Goal: Transaction & Acquisition: Purchase product/service

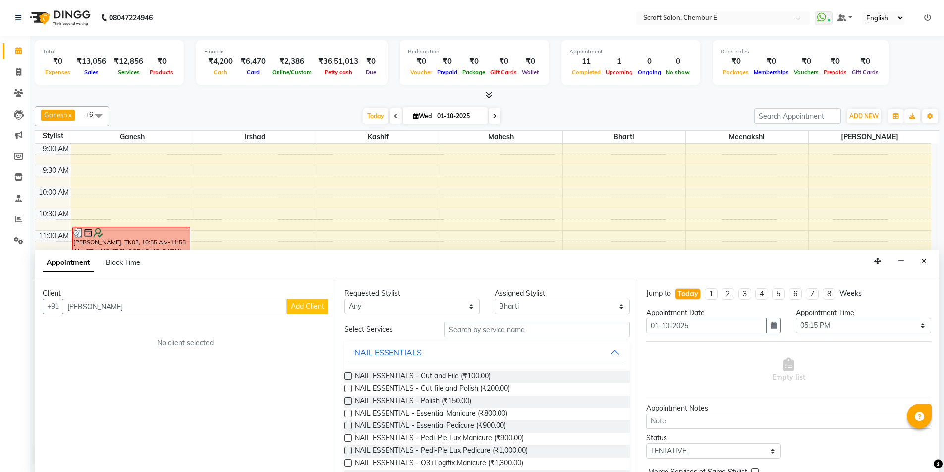
select select "22943"
select select "1035"
select select "tentative"
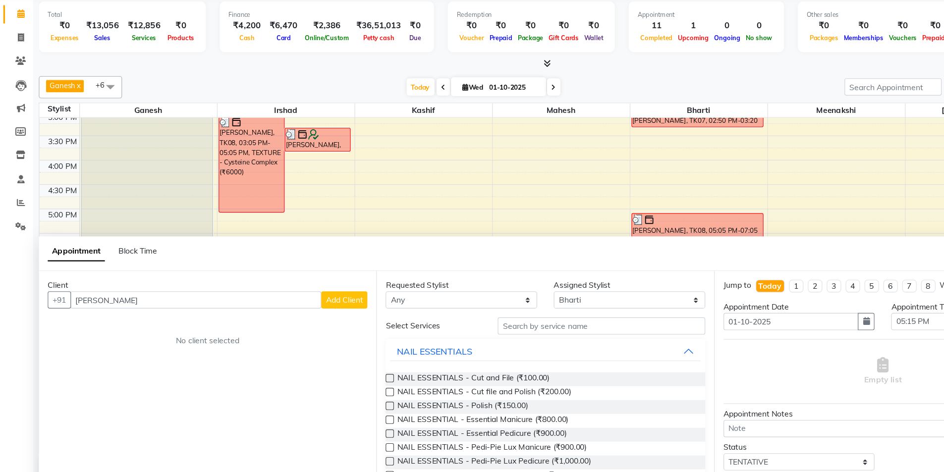
scroll to position [0, 0]
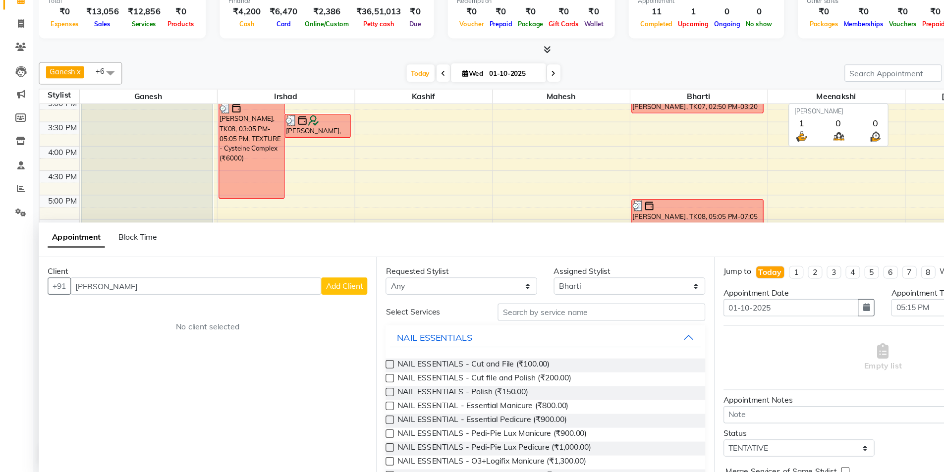
type input "neha mathur"
click at [832, 141] on span "[PERSON_NAME]" at bounding box center [870, 136] width 123 height 12
drag, startPoint x: 276, startPoint y: 263, endPoint x: 266, endPoint y: 471, distance: 209.0
click at [266, 471] on app-booking "Appointment Block Time Client +91 neha mathur Add Client No client selected Req…" at bounding box center [487, 360] width 905 height 223
click at [822, 91] on div at bounding box center [487, 95] width 905 height 10
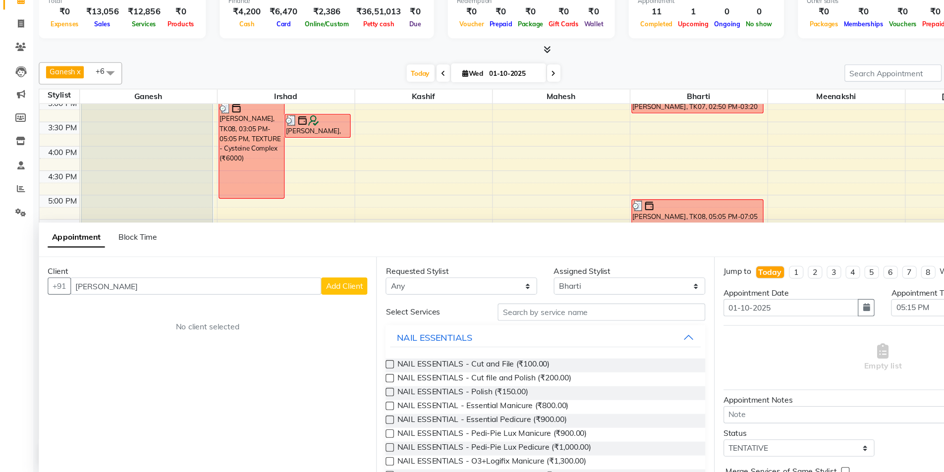
click at [822, 91] on div at bounding box center [487, 95] width 905 height 10
click at [91, 203] on div "[PERSON_NAME], TK02, 02:00 PM-06:30 PM, TEXTURE - [PERSON_NAME][MEDICAL_DATA]" at bounding box center [131, 192] width 117 height 195
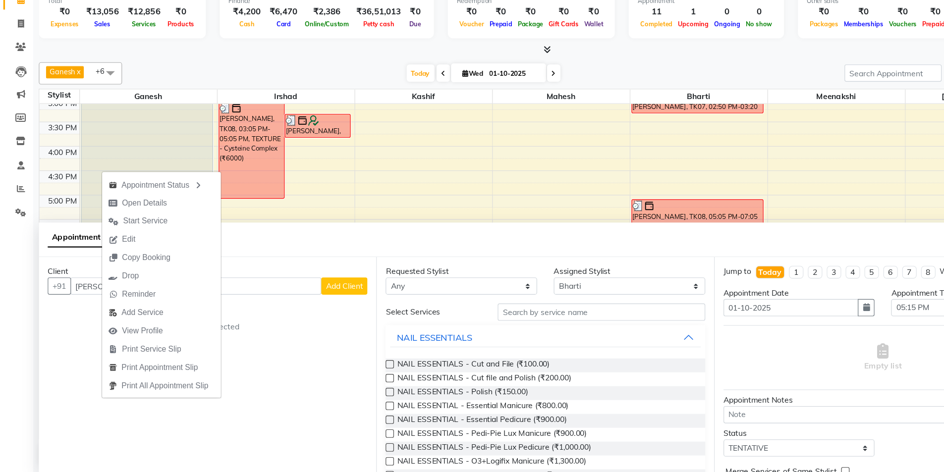
click at [169, 177] on div "[PERSON_NAME], TK02, 02:00 PM-06:30 PM, TEXTURE - [PERSON_NAME][MEDICAL_DATA]" at bounding box center [131, 192] width 117 height 195
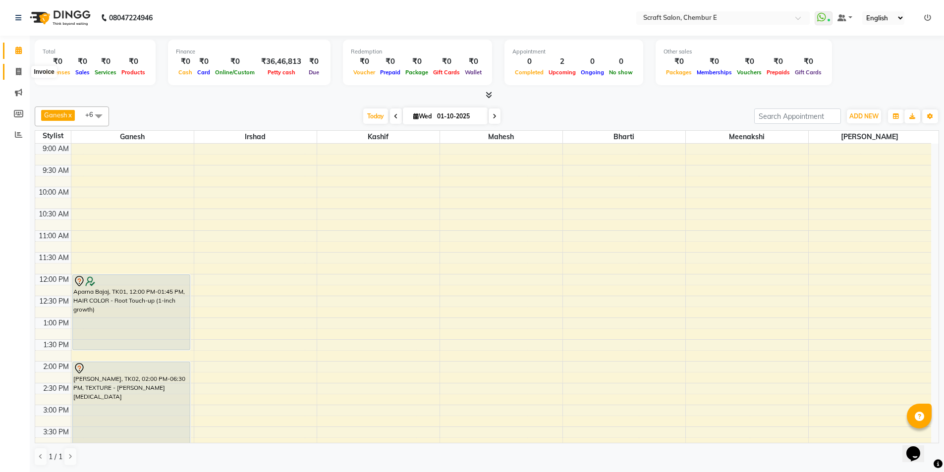
click at [18, 70] on icon at bounding box center [18, 71] width 5 height 7
select select "3922"
select select "service"
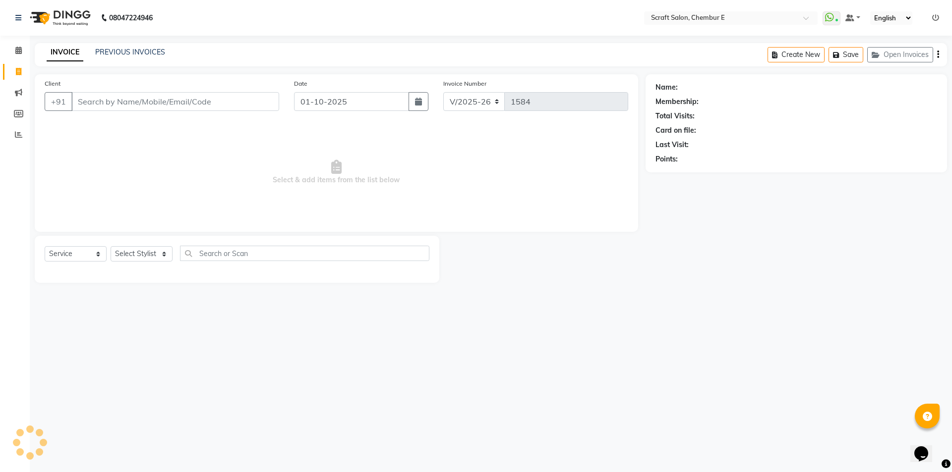
click at [131, 104] on input "Client" at bounding box center [175, 101] width 208 height 19
type input "8652433043"
click at [240, 103] on span "Add Client" at bounding box center [253, 102] width 39 height 10
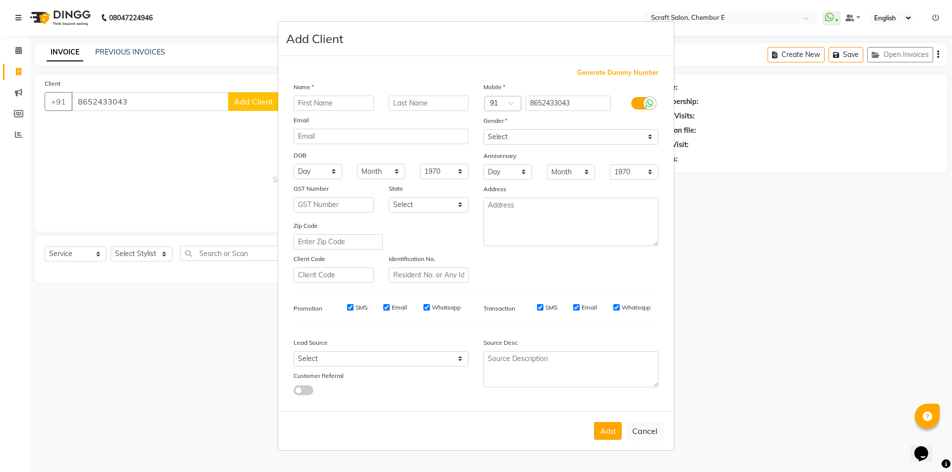
click at [354, 98] on input "text" at bounding box center [333, 103] width 80 height 15
type input "[PERSON_NAME]"
click at [434, 101] on input "text" at bounding box center [429, 103] width 80 height 15
type input "Shitam"
click at [650, 138] on select "Select Male Female Other Prefer Not To Say" at bounding box center [570, 136] width 175 height 15
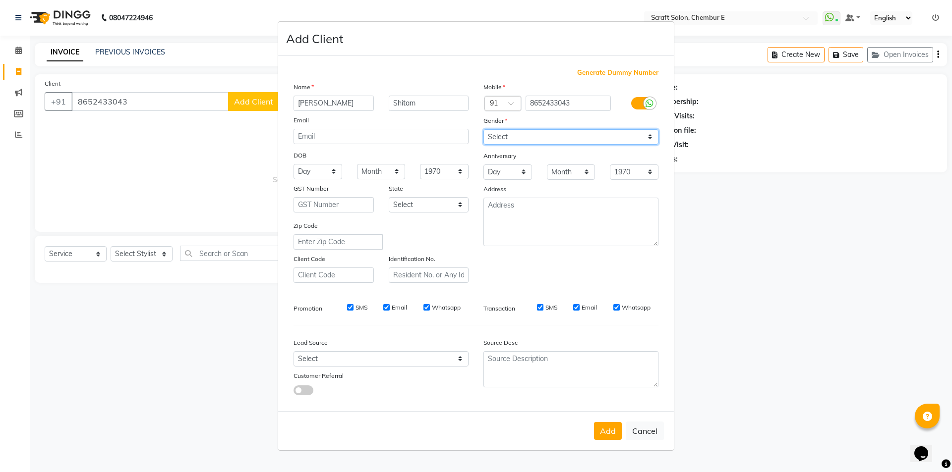
select select "female"
click at [483, 129] on select "Select Male Female Other Prefer Not To Say" at bounding box center [570, 136] width 175 height 15
click at [577, 306] on input "Email" at bounding box center [576, 307] width 6 height 6
checkbox input "false"
click at [390, 306] on input "Email" at bounding box center [386, 307] width 6 height 6
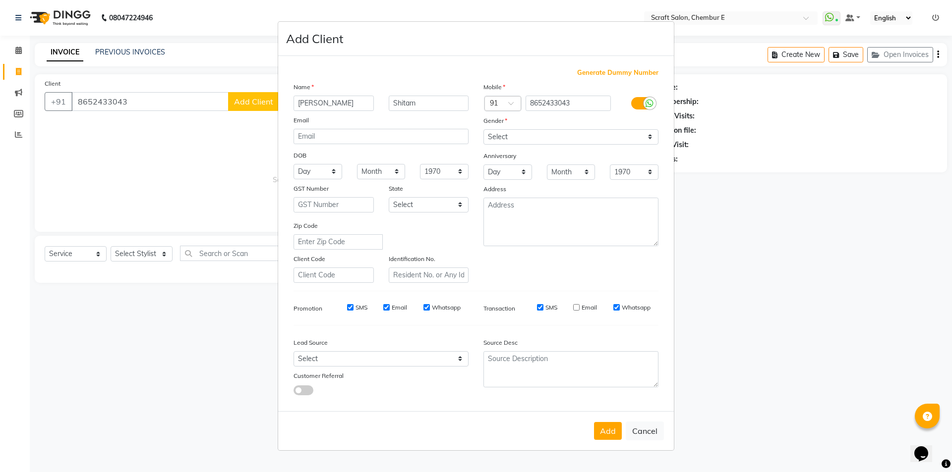
checkbox input "false"
click at [609, 430] on button "Add" at bounding box center [608, 431] width 28 height 18
type input "86******43"
select select
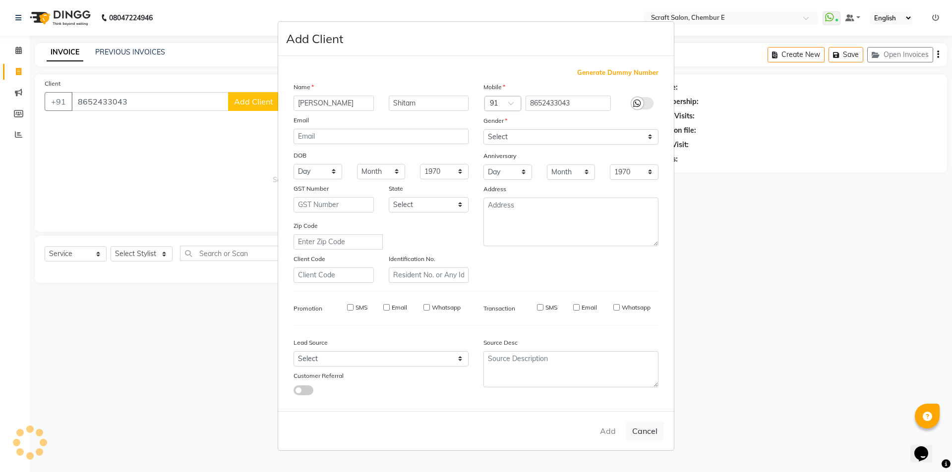
select select
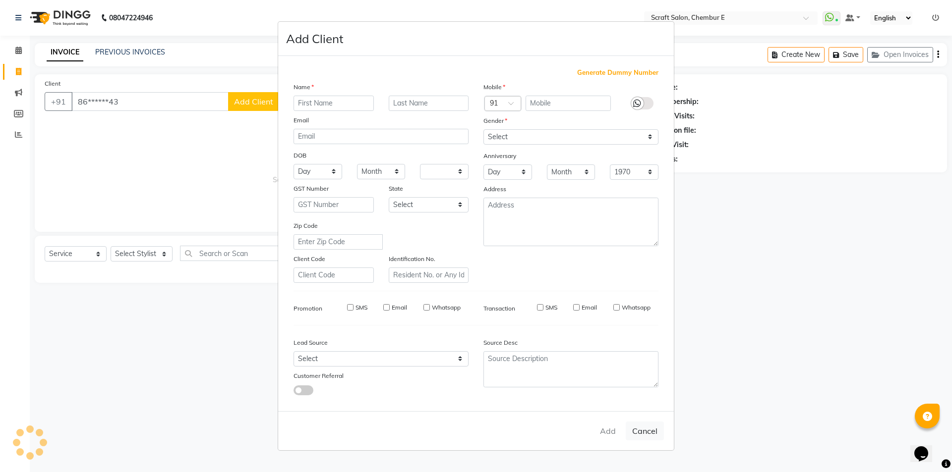
checkbox input "false"
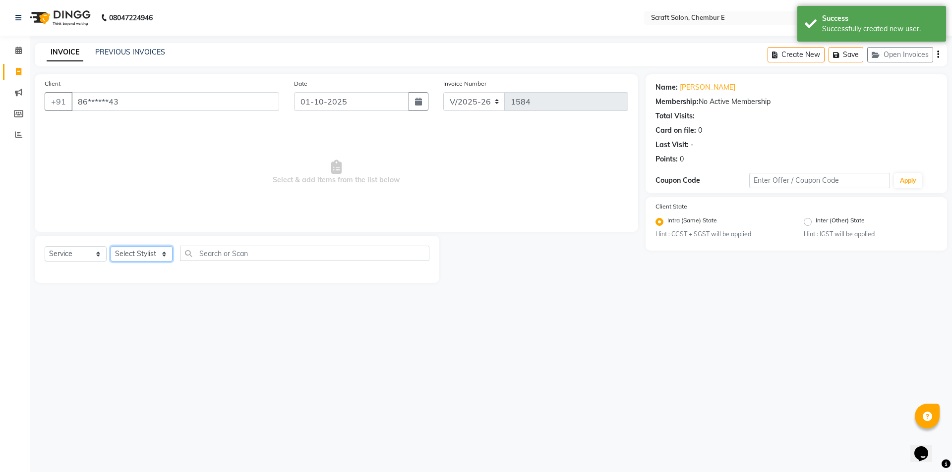
click at [165, 254] on select "Select Stylist Bharti Frontdesk Ganesh Irshad Kashif Mahesh Meenakshi Rasika Sh…" at bounding box center [142, 253] width 62 height 15
select select "81195"
click at [111, 246] on select "Select Stylist Bharti Frontdesk Ganesh Irshad Kashif Mahesh Meenakshi Rasika Sh…" at bounding box center [142, 253] width 62 height 15
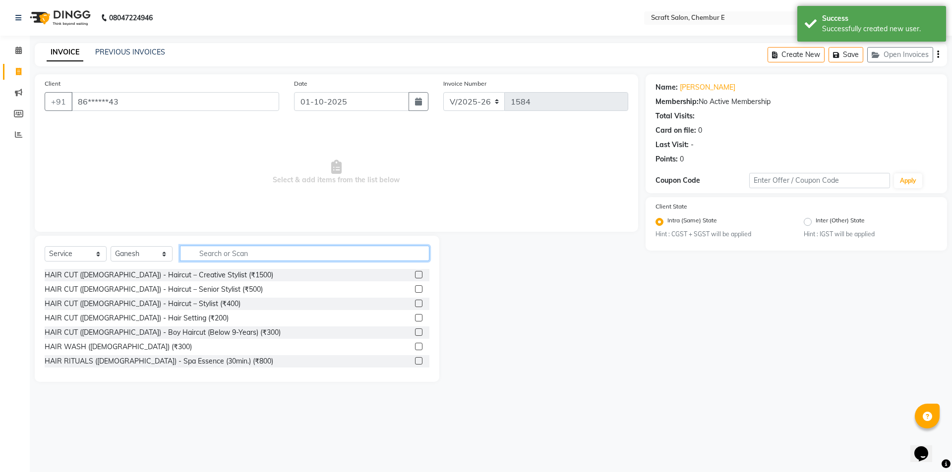
click at [206, 252] on input "text" at bounding box center [304, 253] width 249 height 15
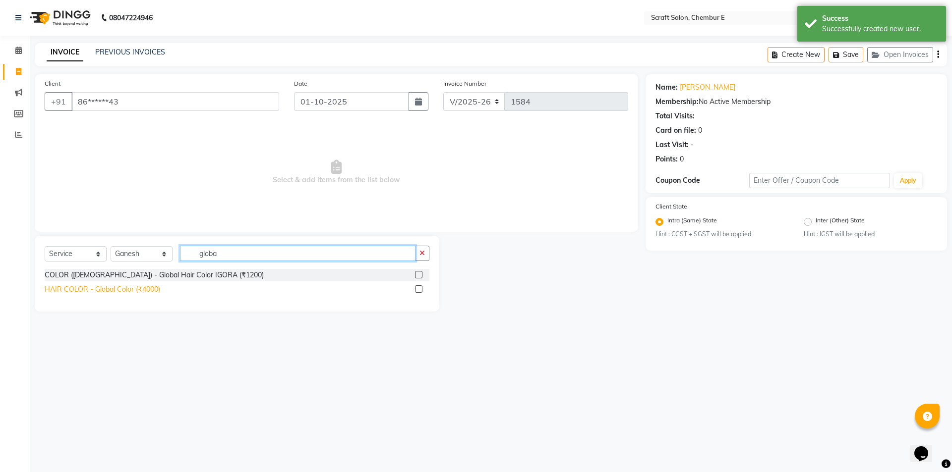
type input "globa"
click at [154, 290] on div "HAIR COLOR - Global Color (₹4000)" at bounding box center [103, 290] width 116 height 10
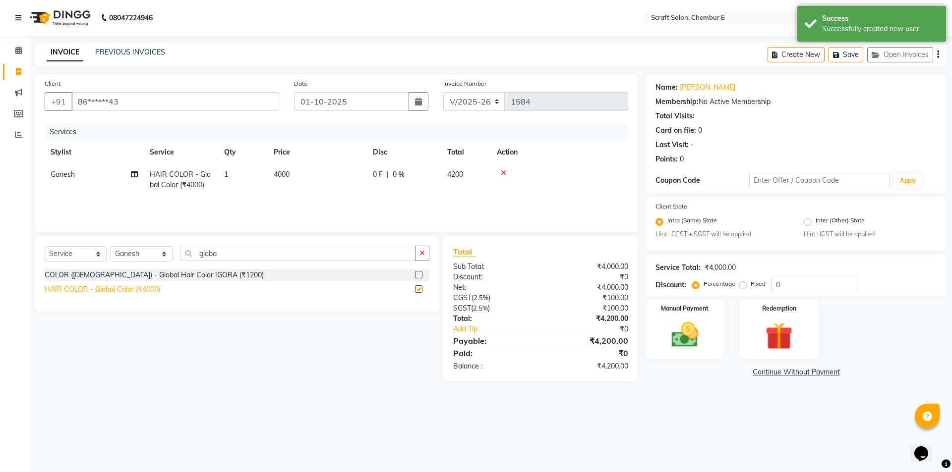
checkbox input "false"
click at [241, 253] on input "globa" at bounding box center [297, 253] width 235 height 15
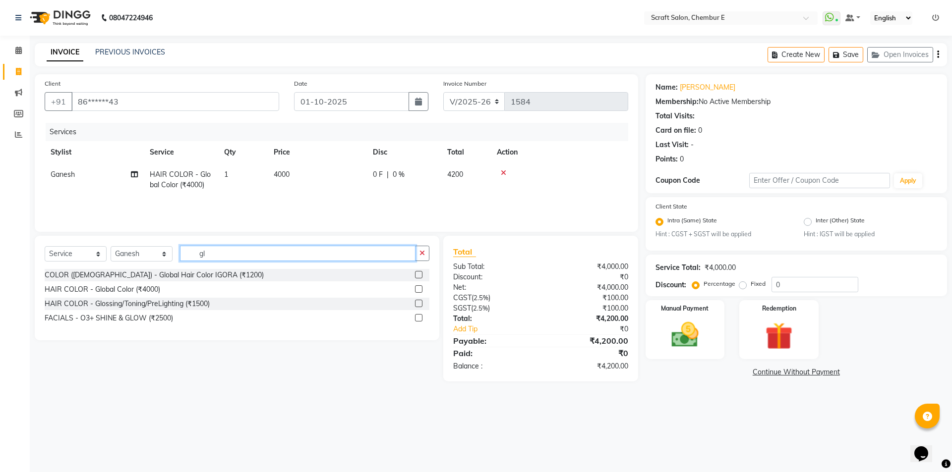
type input "g"
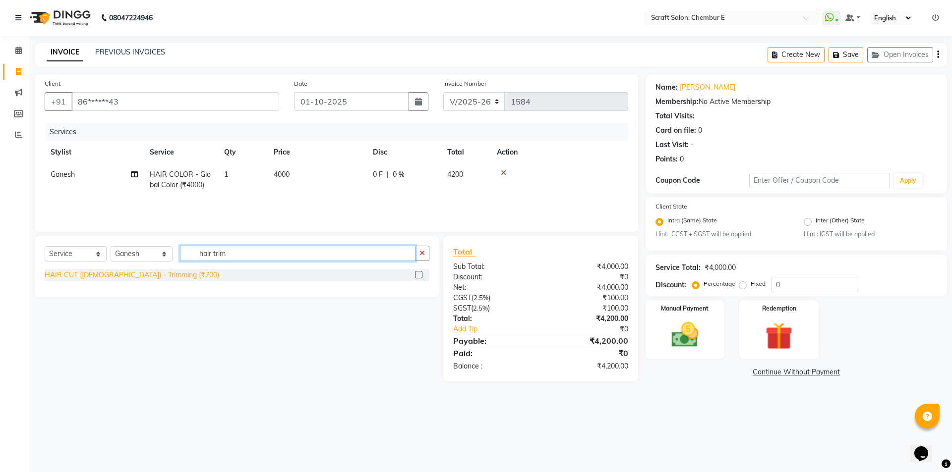
type input "hair trim"
click at [162, 277] on div "HAIR CUT (FEMALE) - Trimming (₹700)" at bounding box center [132, 275] width 175 height 10
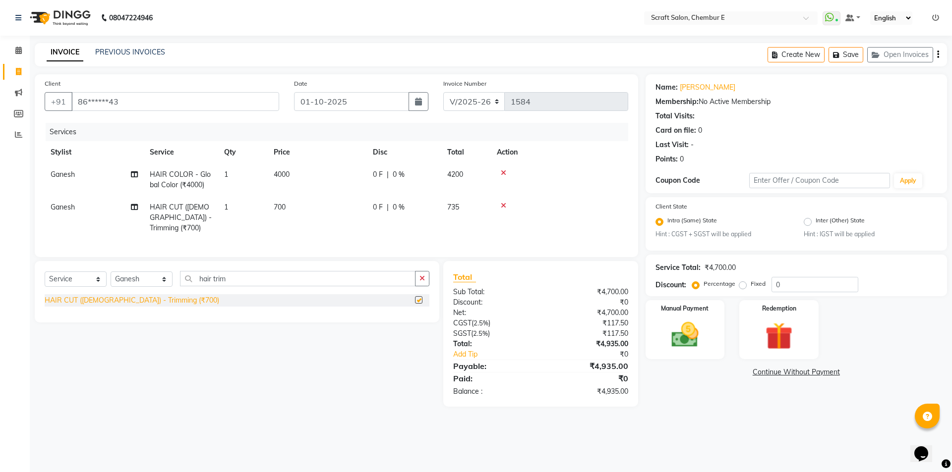
checkbox input "false"
click at [712, 350] on div "Manual Payment" at bounding box center [685, 329] width 82 height 61
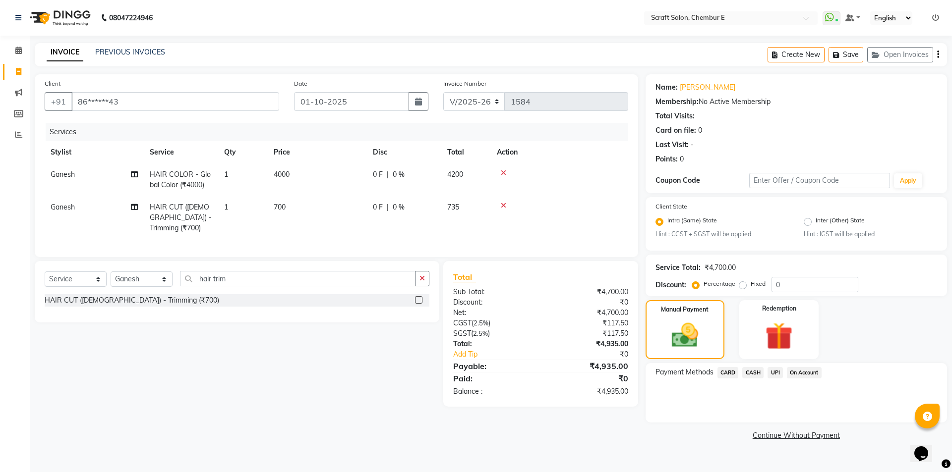
click at [754, 371] on span "CASH" at bounding box center [752, 372] width 21 height 11
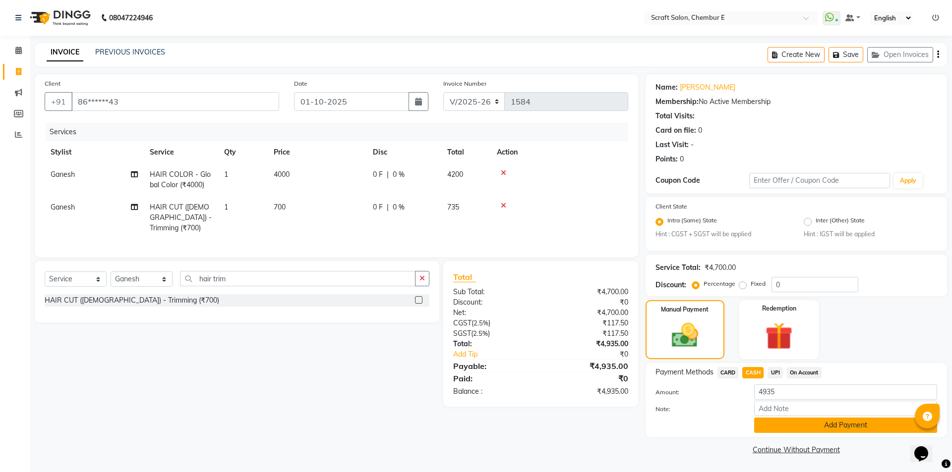
click at [792, 425] on button "Add Payment" at bounding box center [845, 425] width 183 height 15
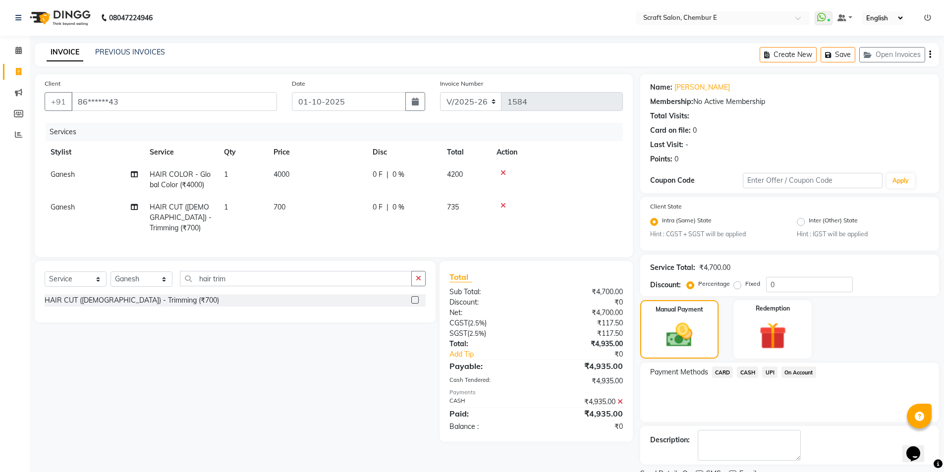
scroll to position [41, 0]
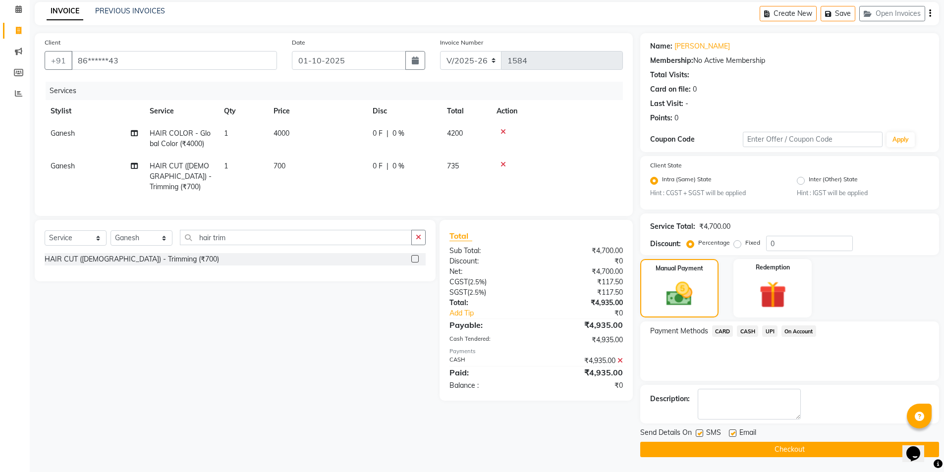
click at [736, 434] on label at bounding box center [732, 433] width 7 height 7
click at [736, 434] on input "checkbox" at bounding box center [732, 434] width 6 height 6
checkbox input "false"
click at [764, 456] on button "Checkout" at bounding box center [790, 449] width 299 height 15
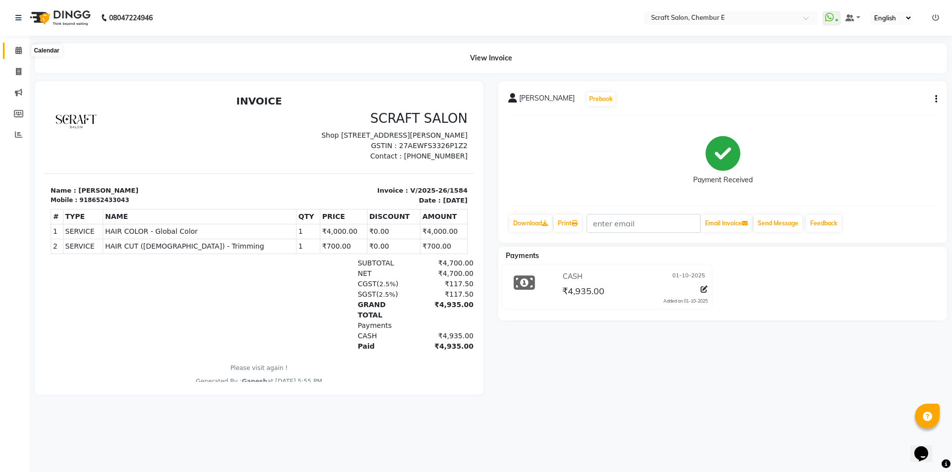
click at [23, 48] on span at bounding box center [18, 50] width 17 height 11
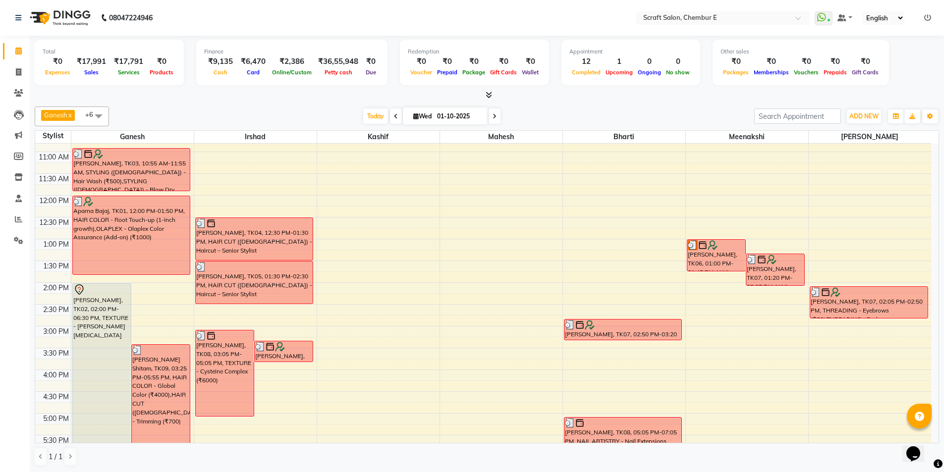
scroll to position [248, 0]
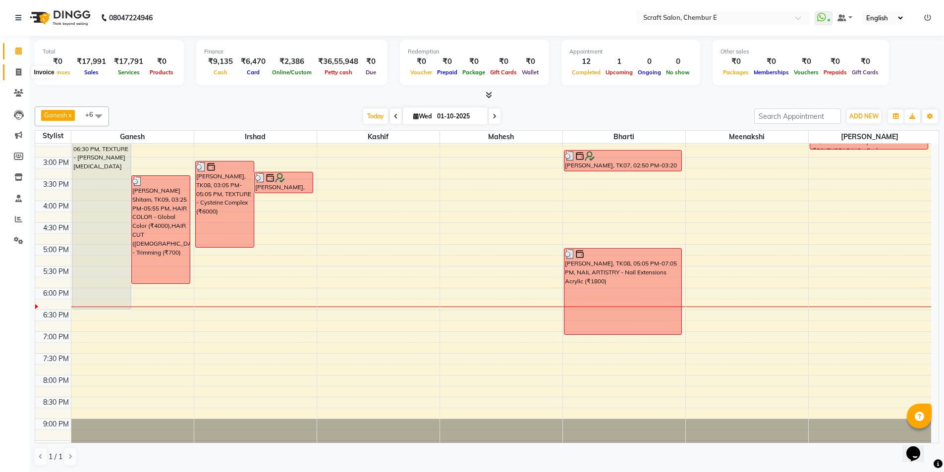
click at [19, 73] on icon at bounding box center [18, 71] width 5 height 7
select select "service"
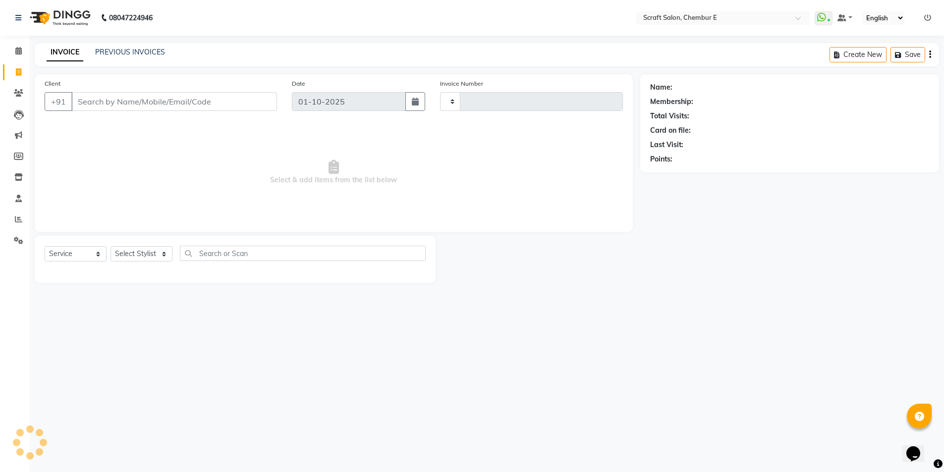
type input "1585"
select select "3922"
click at [170, 98] on input "Client" at bounding box center [175, 101] width 208 height 19
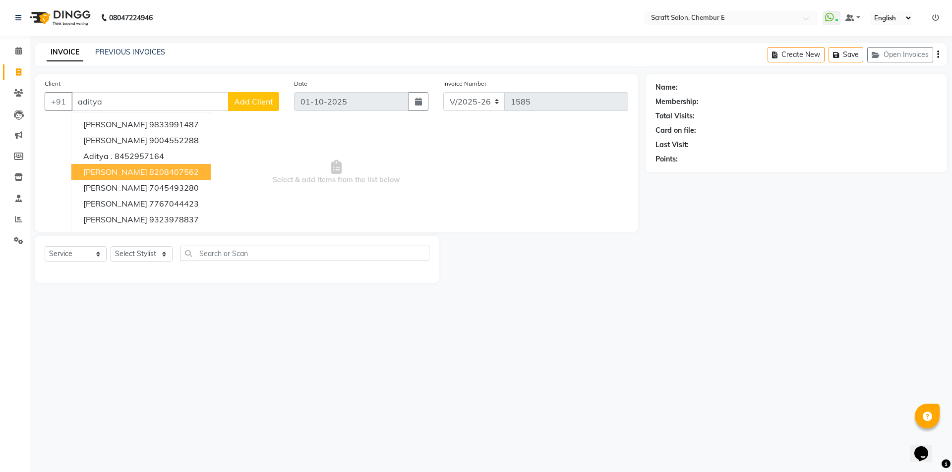
click at [149, 175] on ngb-highlight "8208407562" at bounding box center [174, 172] width 50 height 10
type input "8208407562"
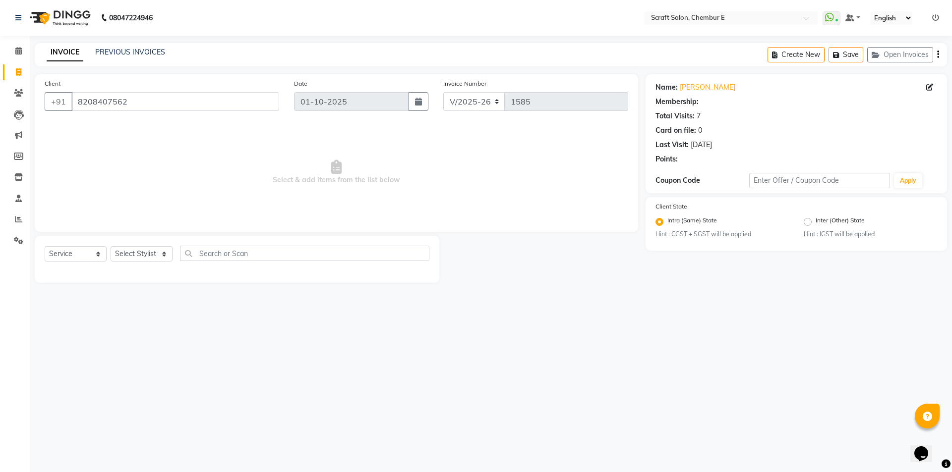
select select "1: Object"
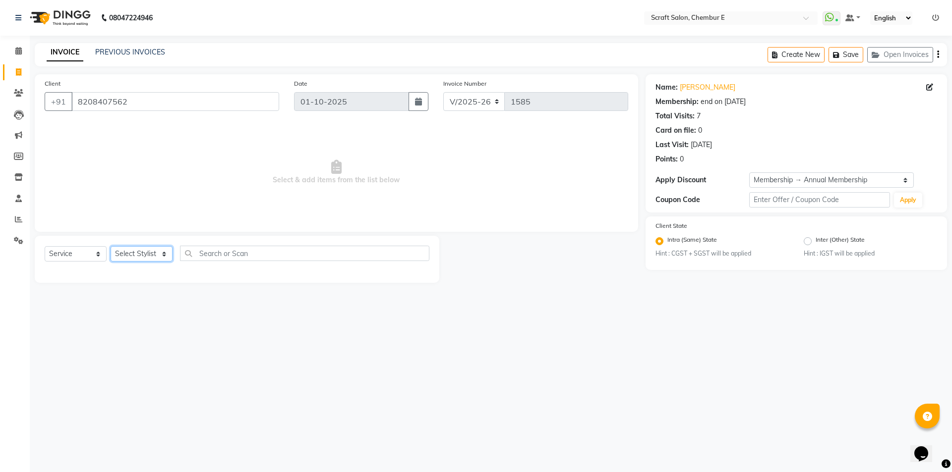
drag, startPoint x: 165, startPoint y: 251, endPoint x: 163, endPoint y: 261, distance: 10.5
click at [165, 251] on select "Select Stylist Bharti Frontdesk Ganesh [PERSON_NAME] Mahesh Meenakshi [PERSON_N…" at bounding box center [142, 253] width 62 height 15
select select "33658"
click at [111, 246] on select "Select Stylist Bharti Frontdesk Ganesh Irshad Kashif Mahesh Meenakshi Rasika Sh…" at bounding box center [142, 253] width 62 height 15
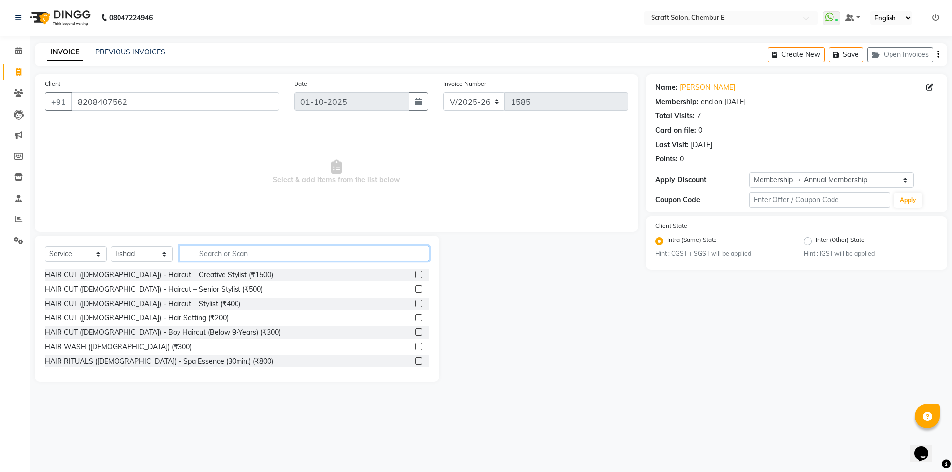
click at [215, 257] on input "text" at bounding box center [304, 253] width 249 height 15
click at [200, 289] on div "HAIR CUT (MALE) - Haircut – Senior Stylist (₹500)" at bounding box center [154, 290] width 218 height 10
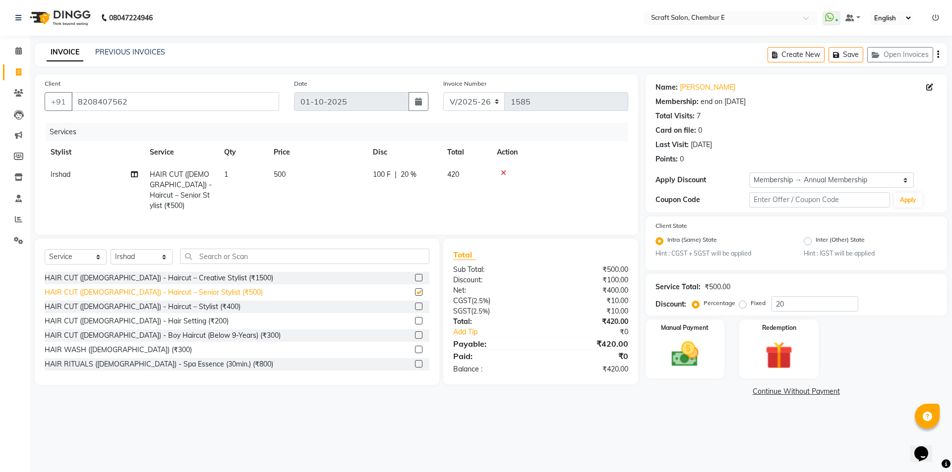
checkbox input "false"
click at [218, 258] on input "text" at bounding box center [304, 256] width 249 height 15
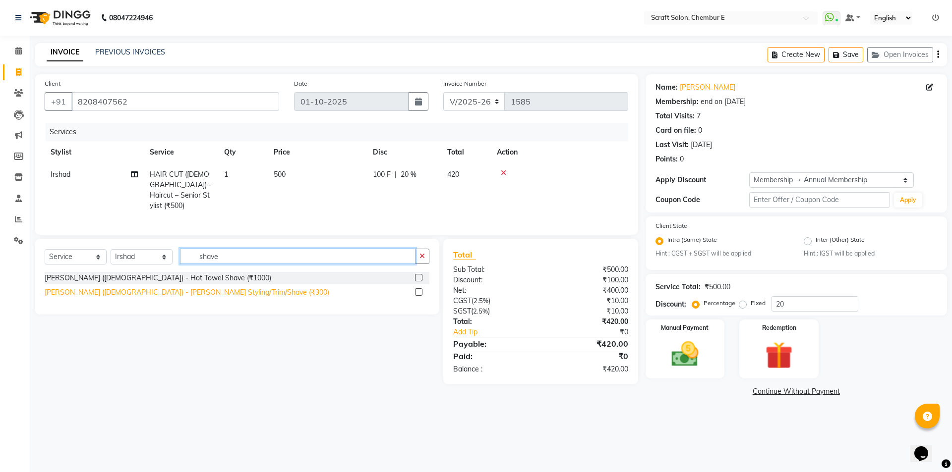
type input "shave"
click at [196, 290] on div "BEARD (MALE) - Beard Styling/Trim/Shave (₹300)" at bounding box center [187, 293] width 285 height 10
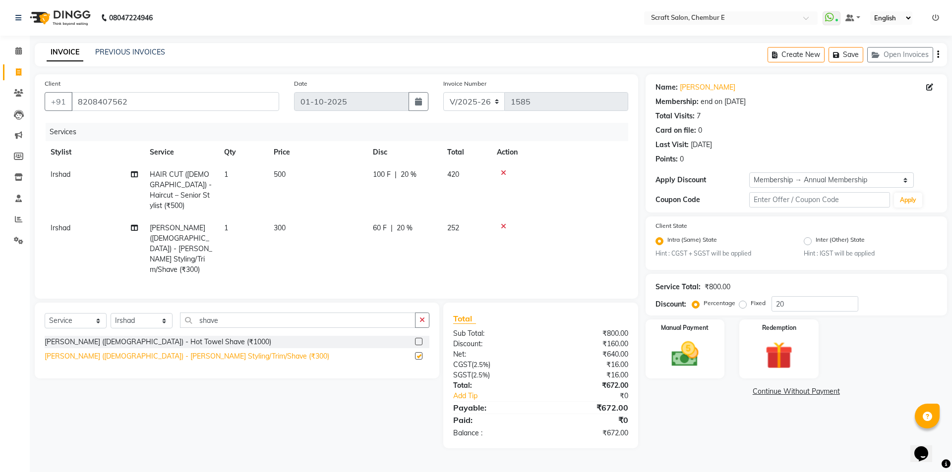
checkbox input "false"
click at [708, 339] on img at bounding box center [685, 355] width 46 height 33
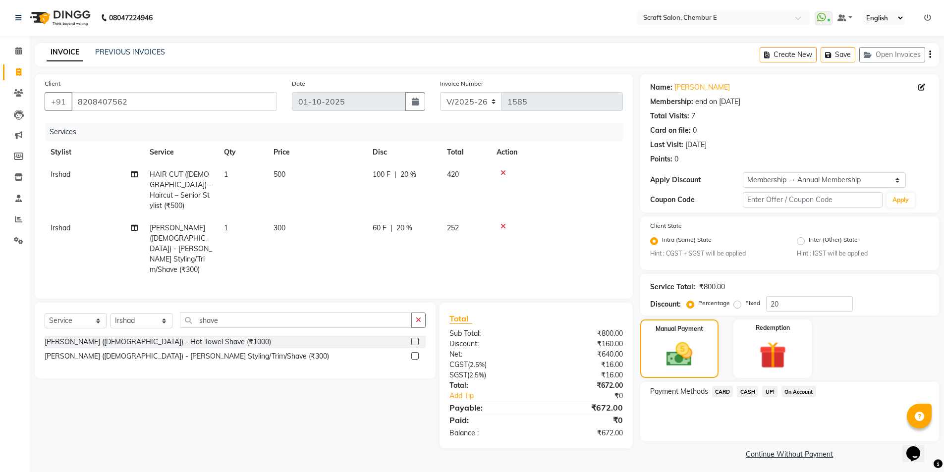
click at [748, 393] on span "CASH" at bounding box center [747, 391] width 21 height 11
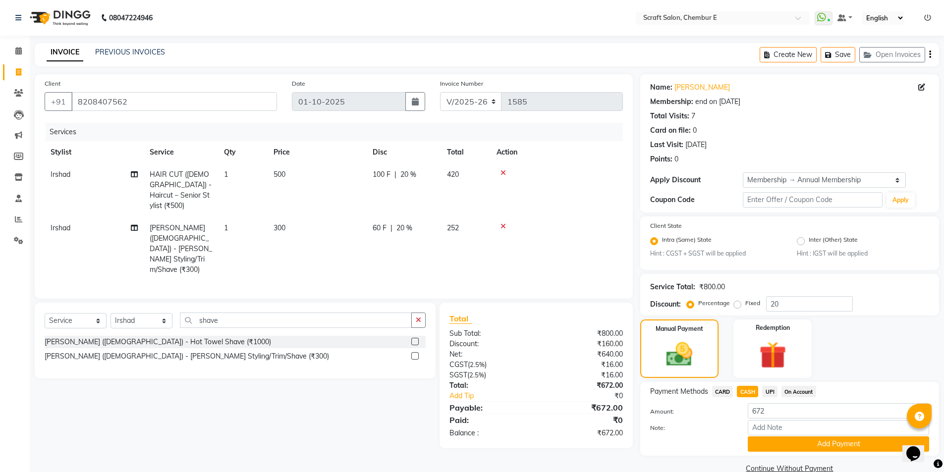
scroll to position [19, 0]
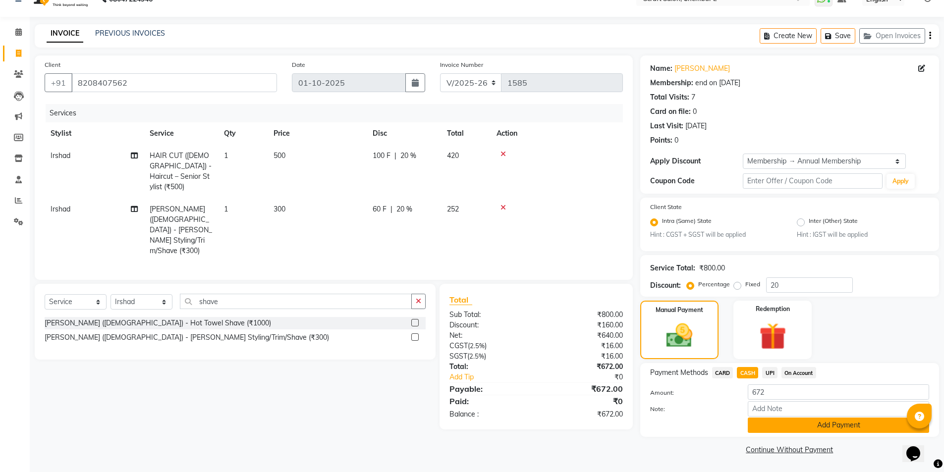
click at [871, 421] on button "Add Payment" at bounding box center [838, 425] width 181 height 15
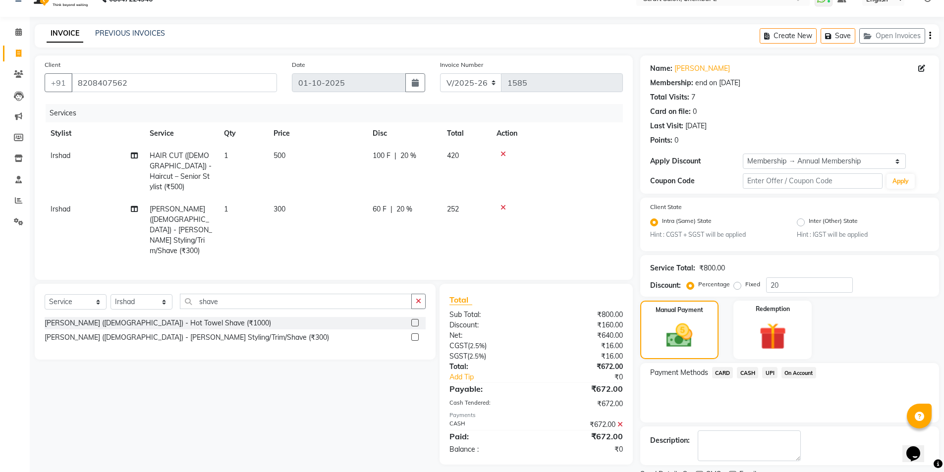
scroll to position [50, 0]
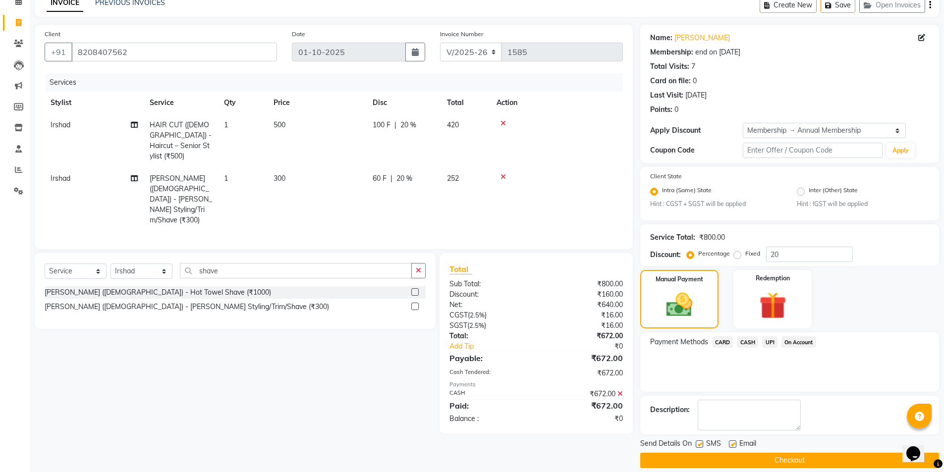
click at [732, 444] on label at bounding box center [732, 444] width 7 height 7
click at [732, 444] on input "checkbox" at bounding box center [732, 445] width 6 height 6
checkbox input "false"
click at [748, 458] on button "Checkout" at bounding box center [790, 460] width 299 height 15
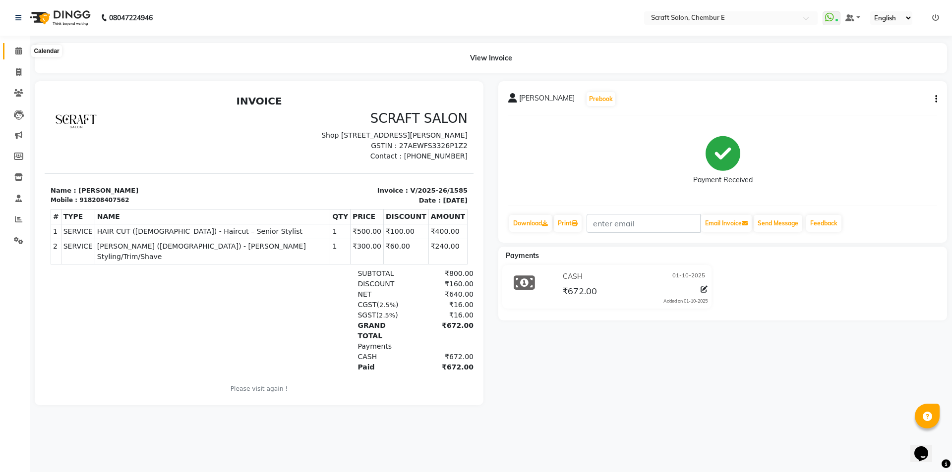
click at [19, 51] on icon at bounding box center [18, 50] width 6 height 7
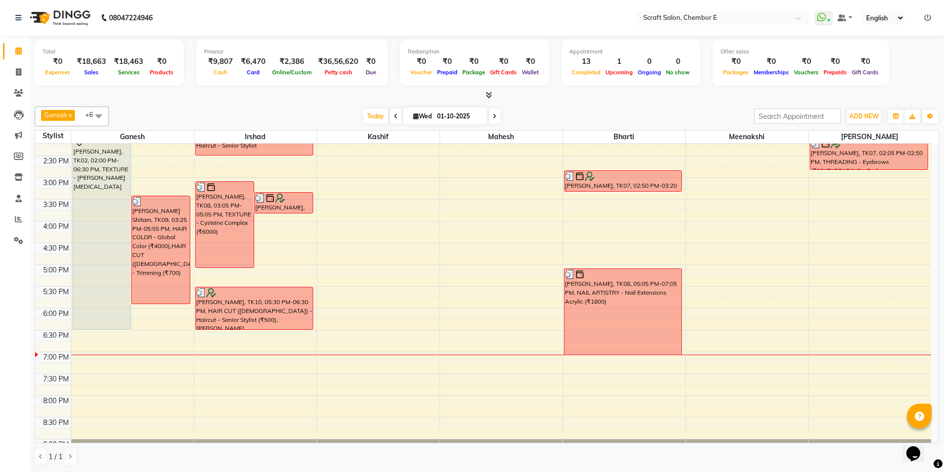
scroll to position [15, 0]
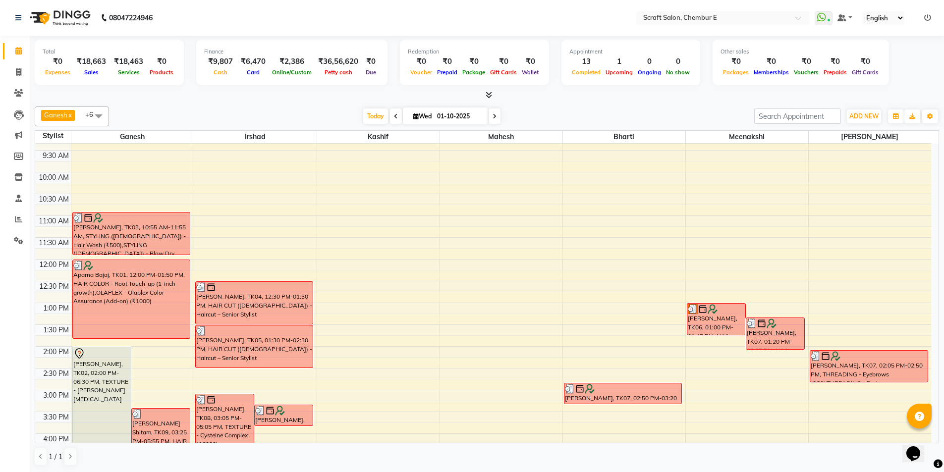
click at [96, 358] on div at bounding box center [101, 354] width 57 height 12
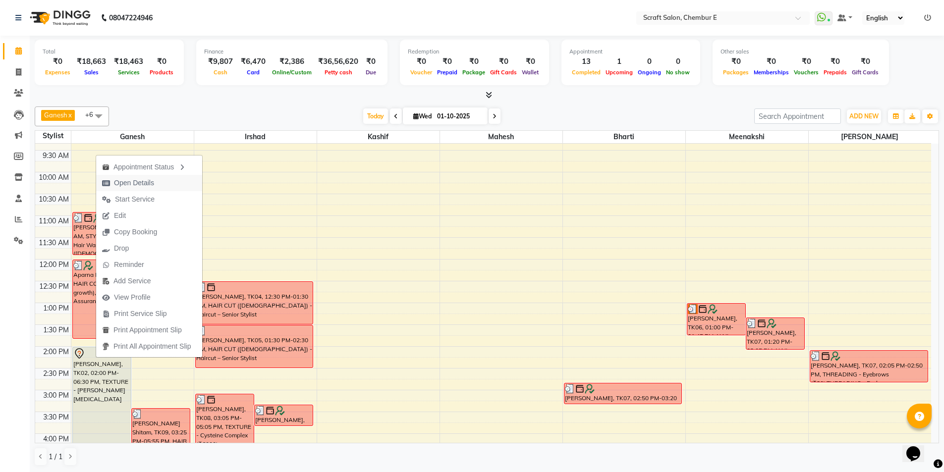
click at [138, 185] on span "Open Details" at bounding box center [134, 183] width 40 height 10
select select "7"
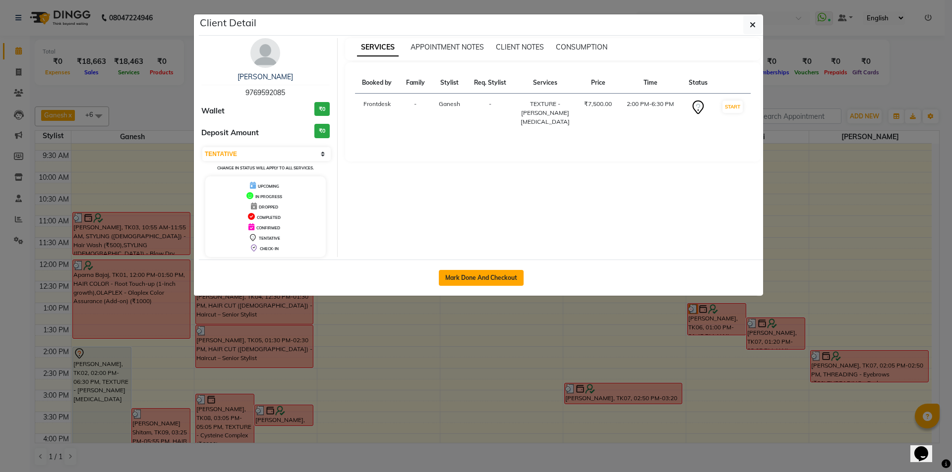
click at [511, 276] on button "Mark Done And Checkout" at bounding box center [481, 278] width 85 height 16
select select "service"
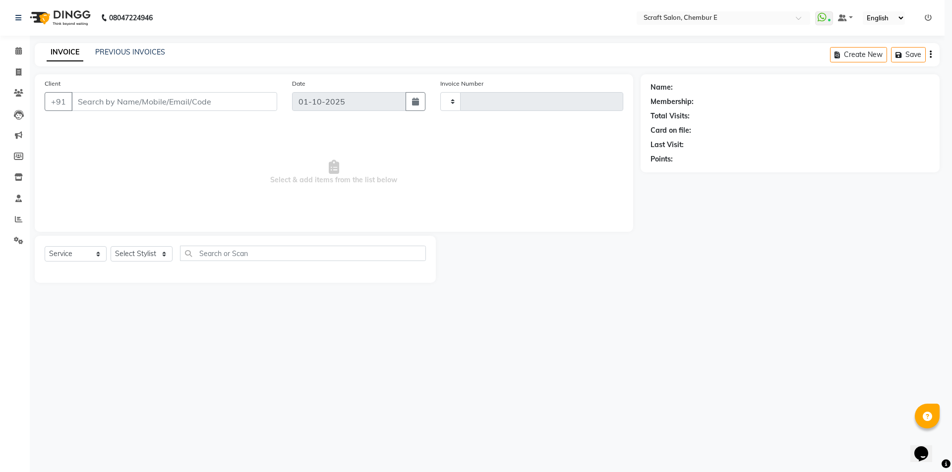
type input "1586"
select select "3922"
type input "9769592085"
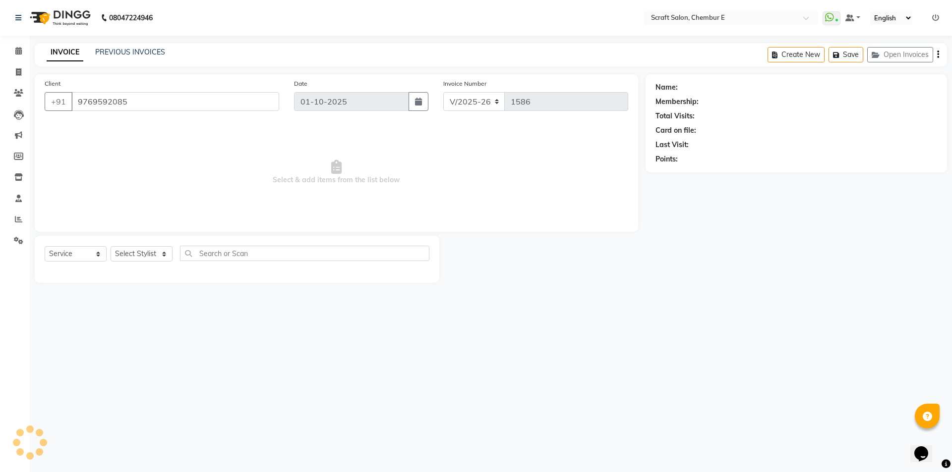
select select "81195"
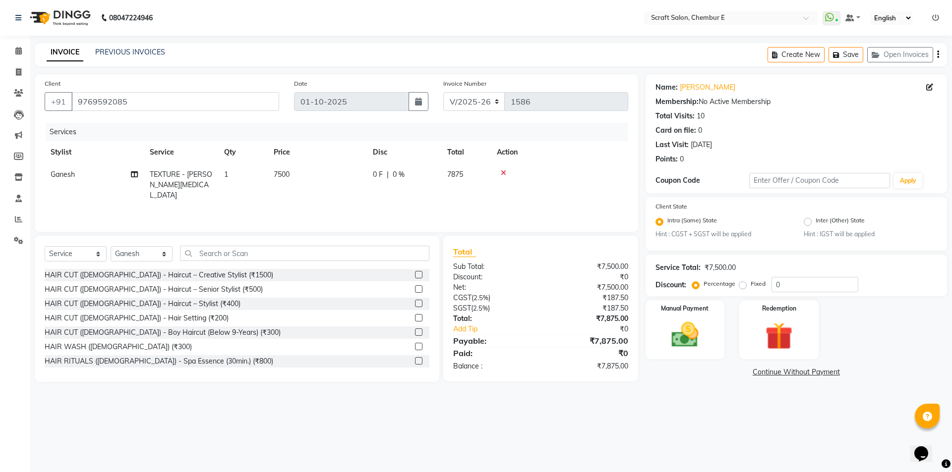
click at [277, 174] on span "7500" at bounding box center [282, 174] width 16 height 9
select select "81195"
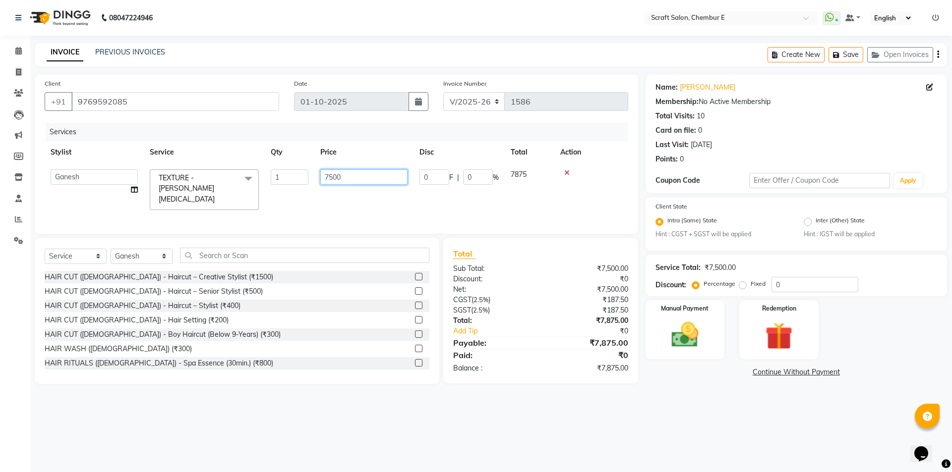
click at [331, 180] on input "7500" at bounding box center [363, 177] width 87 height 15
type input "8000"
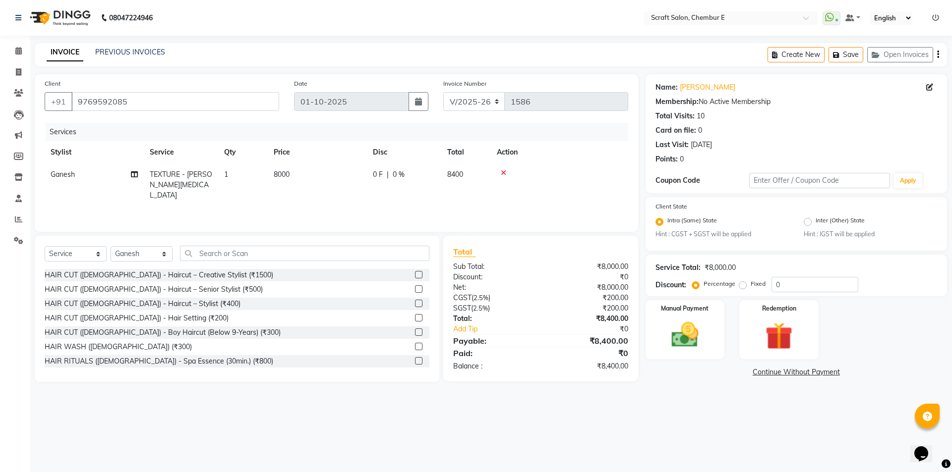
click at [540, 203] on div "Services Stylist Service Qty Price Disc Total Action Ganesh TEXTURE - Tanino Bo…" at bounding box center [337, 172] width 584 height 99
click at [706, 311] on label "Manual Payment" at bounding box center [685, 307] width 50 height 9
click at [781, 376] on span "UPI" at bounding box center [774, 372] width 15 height 11
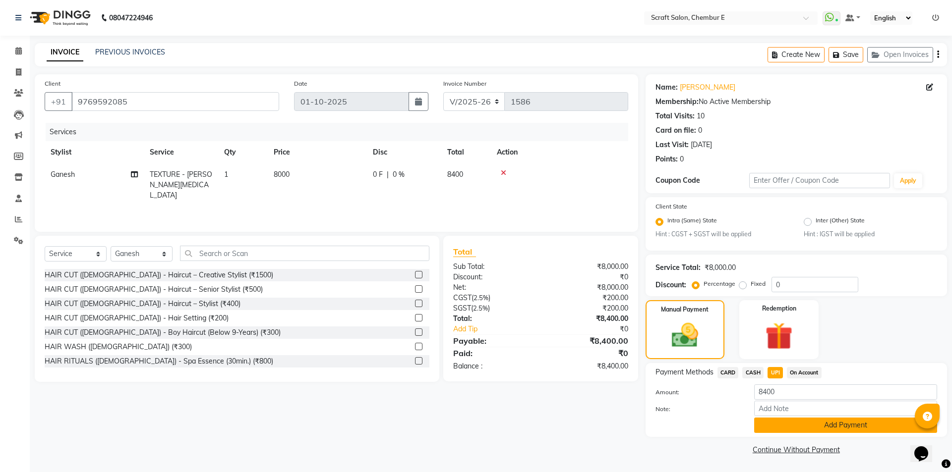
click at [867, 425] on button "Add Payment" at bounding box center [845, 425] width 183 height 15
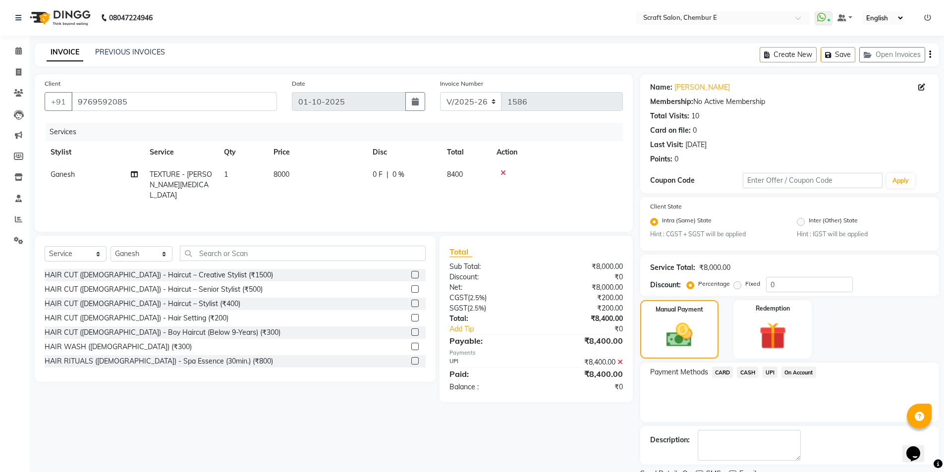
scroll to position [41, 0]
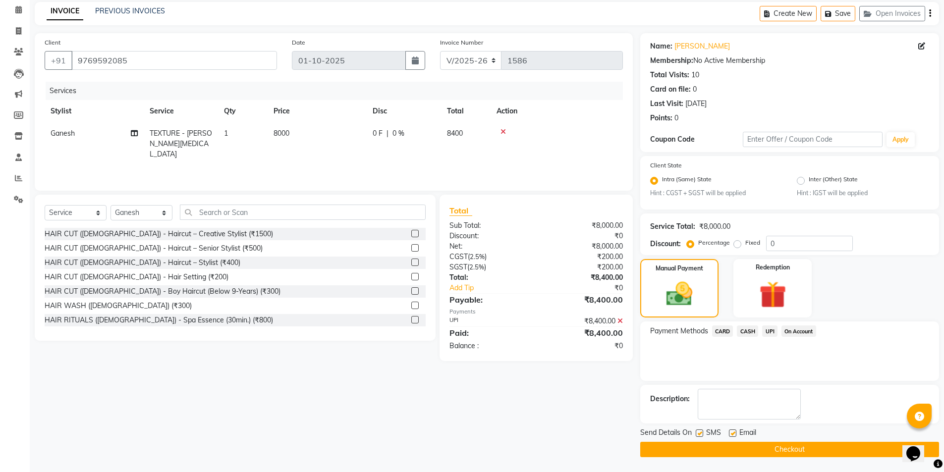
click at [734, 434] on label at bounding box center [732, 433] width 7 height 7
click at [734, 434] on input "checkbox" at bounding box center [732, 434] width 6 height 6
checkbox input "false"
click at [759, 445] on button "Checkout" at bounding box center [790, 449] width 299 height 15
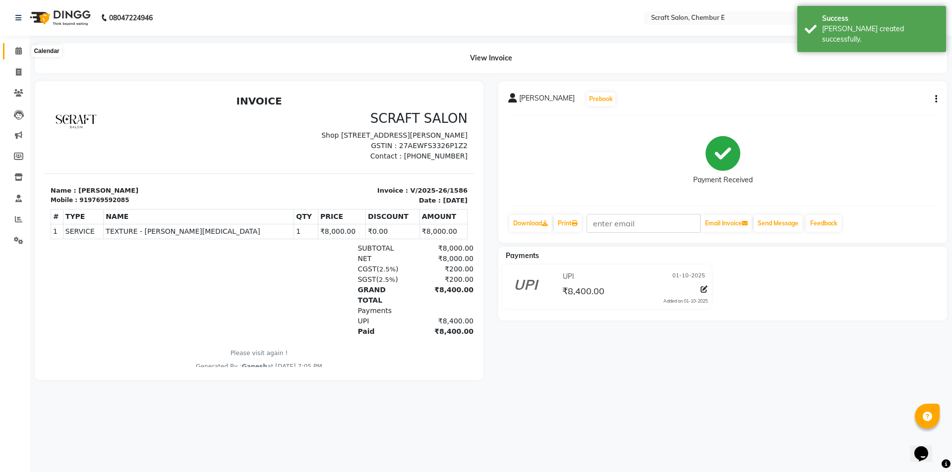
click at [21, 52] on icon at bounding box center [18, 50] width 6 height 7
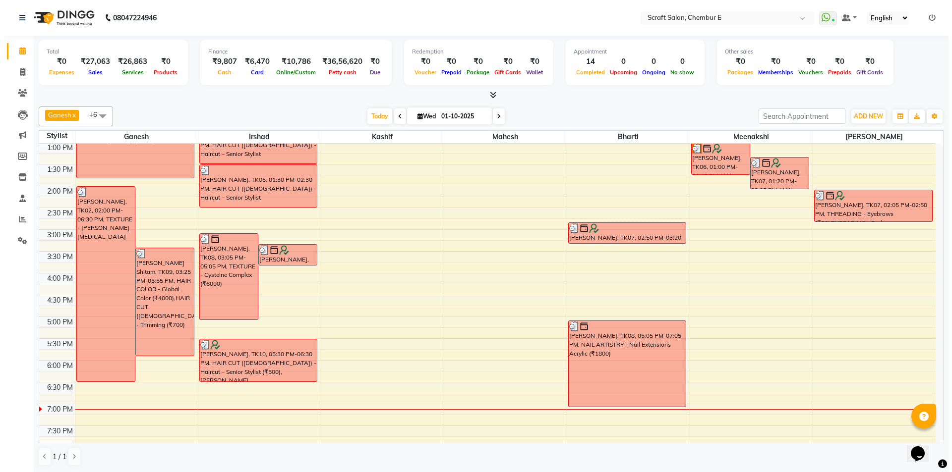
scroll to position [168, 0]
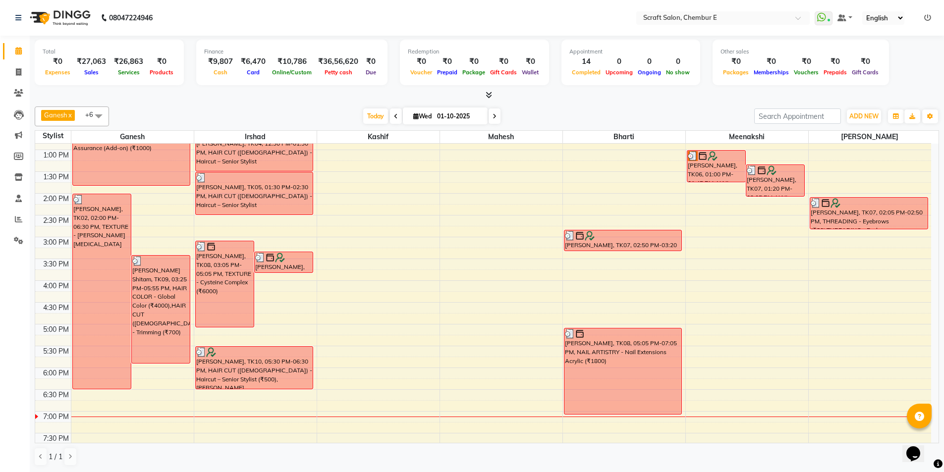
click at [100, 233] on div "[PERSON_NAME], TK02, 02:00 PM-06:30 PM, TEXTURE - [PERSON_NAME][MEDICAL_DATA]" at bounding box center [102, 291] width 58 height 195
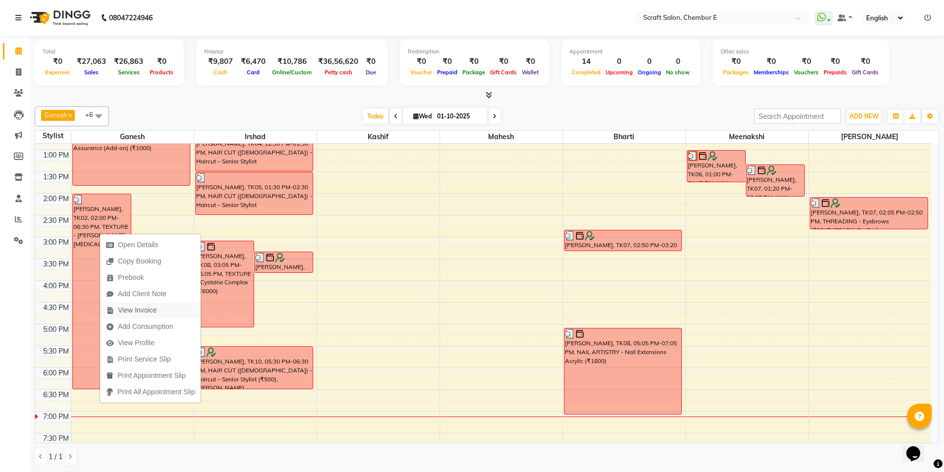
click at [143, 312] on span "View Invoice" at bounding box center [137, 310] width 39 height 10
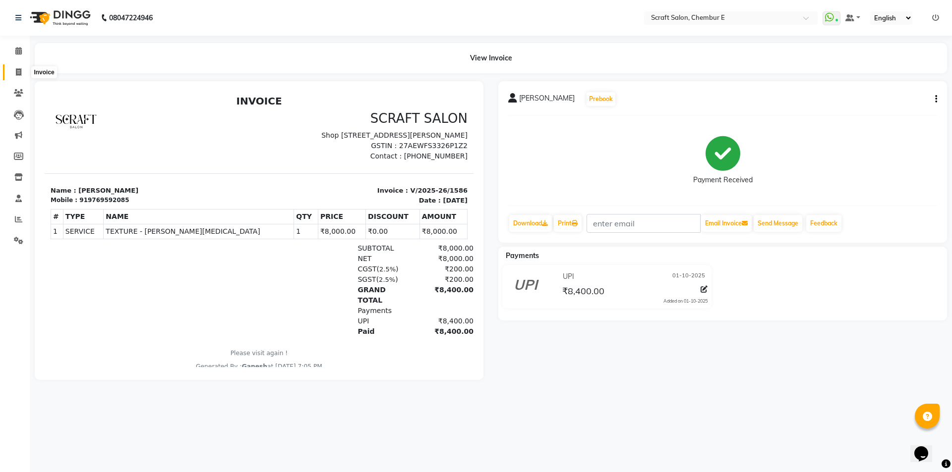
click at [18, 72] on icon at bounding box center [18, 71] width 5 height 7
select select "service"
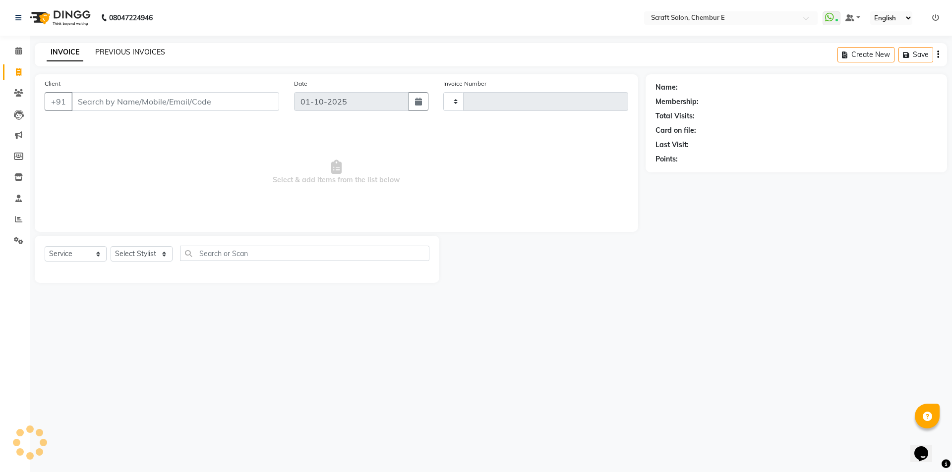
click at [116, 53] on link "PREVIOUS INVOICES" at bounding box center [130, 52] width 70 height 9
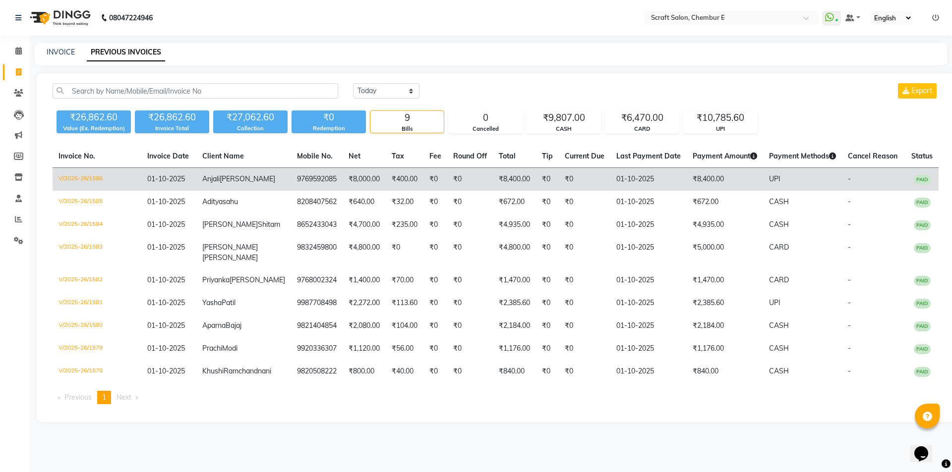
click at [73, 177] on td "V/2025-26/1586" at bounding box center [97, 179] width 89 height 23
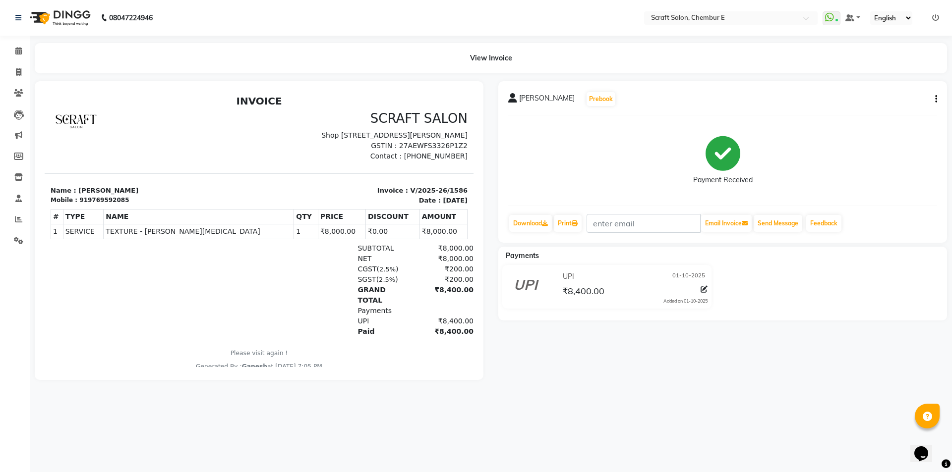
click at [935, 101] on button "button" at bounding box center [934, 99] width 6 height 10
click at [19, 95] on icon at bounding box center [18, 92] width 9 height 7
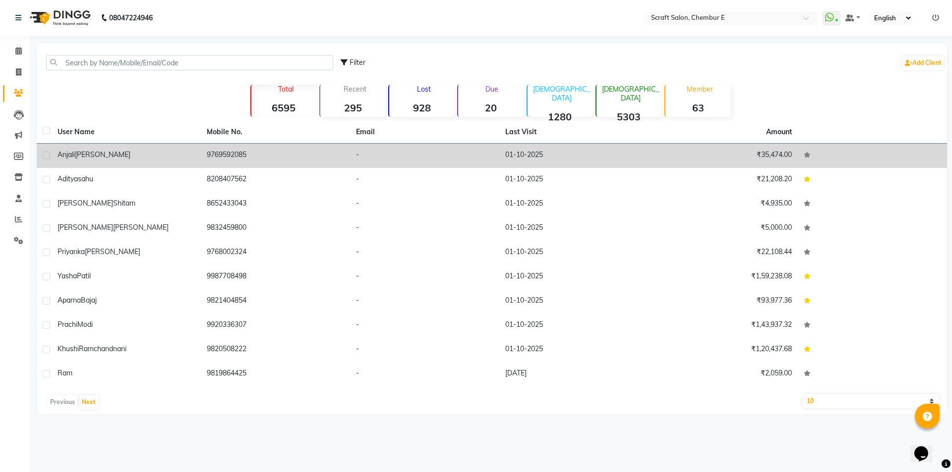
click at [88, 148] on td "Anjali Panchal" at bounding box center [126, 156] width 149 height 24
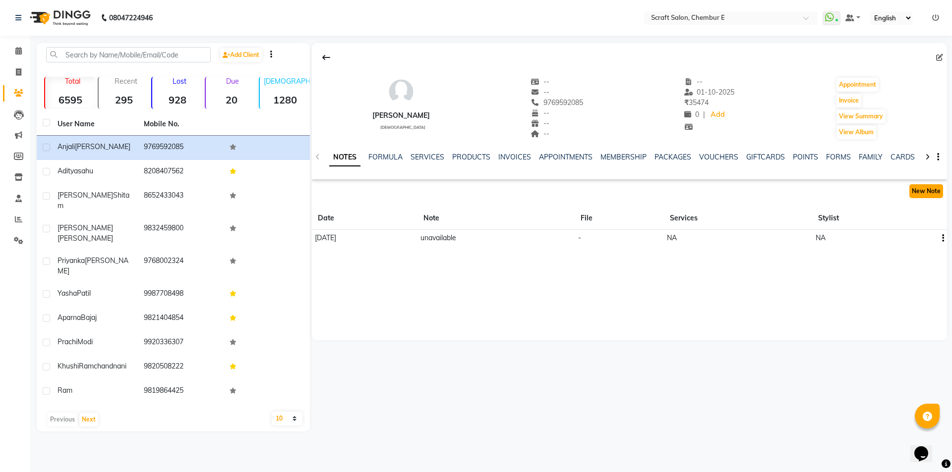
click at [925, 191] on button "New Note" at bounding box center [926, 191] width 34 height 14
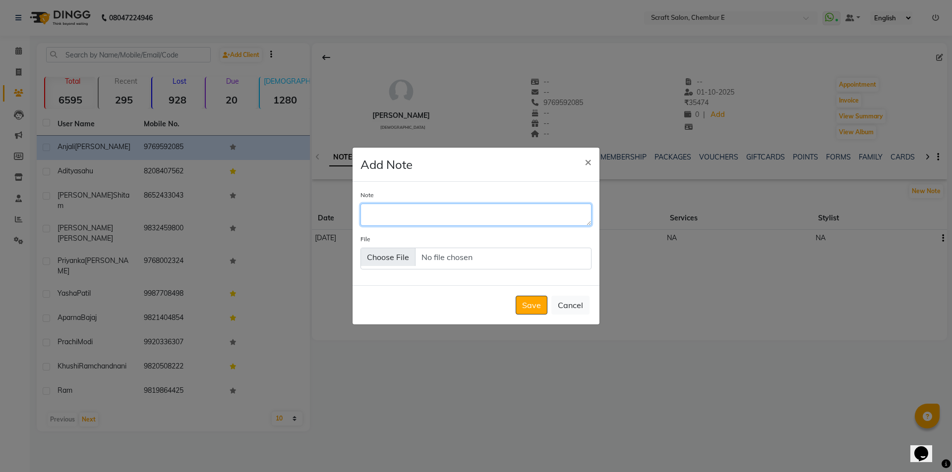
click at [453, 222] on textarea "Note" at bounding box center [475, 215] width 231 height 22
type textarea "primark ring"
click at [531, 309] on button "Save" at bounding box center [532, 305] width 32 height 19
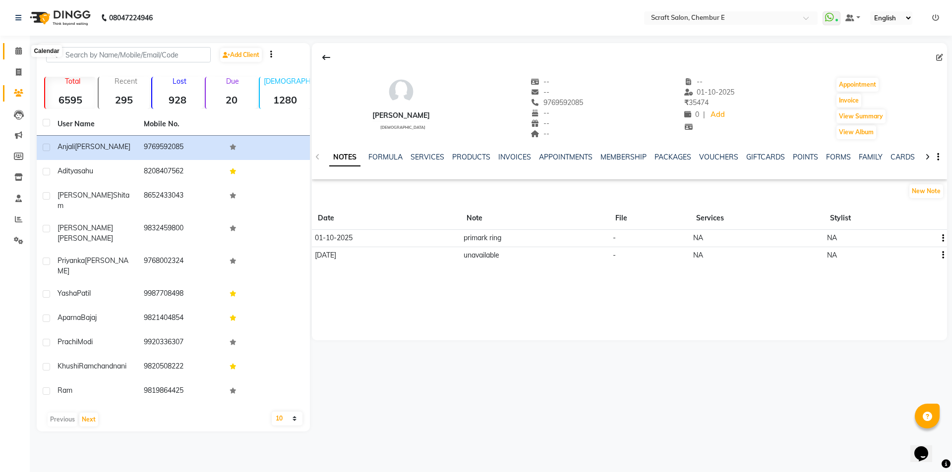
click at [17, 49] on icon at bounding box center [18, 50] width 6 height 7
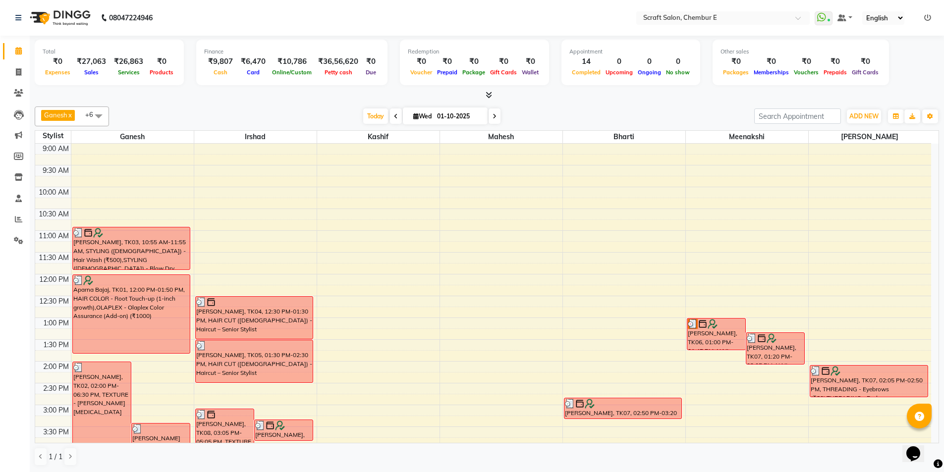
click at [491, 94] on icon at bounding box center [489, 94] width 6 height 7
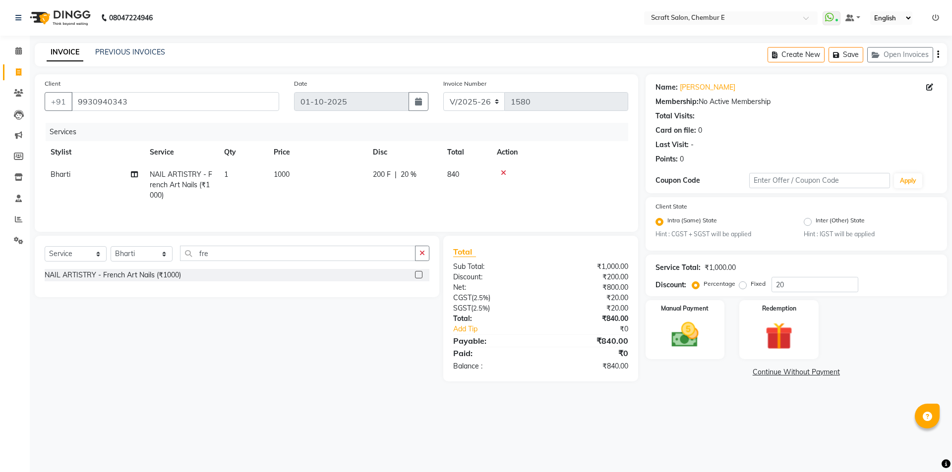
select select "3922"
select select "service"
select select "22943"
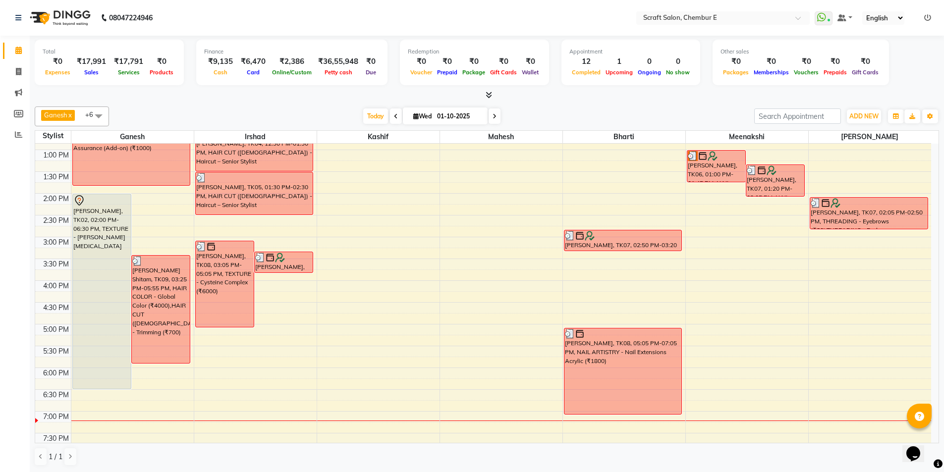
scroll to position [118, 0]
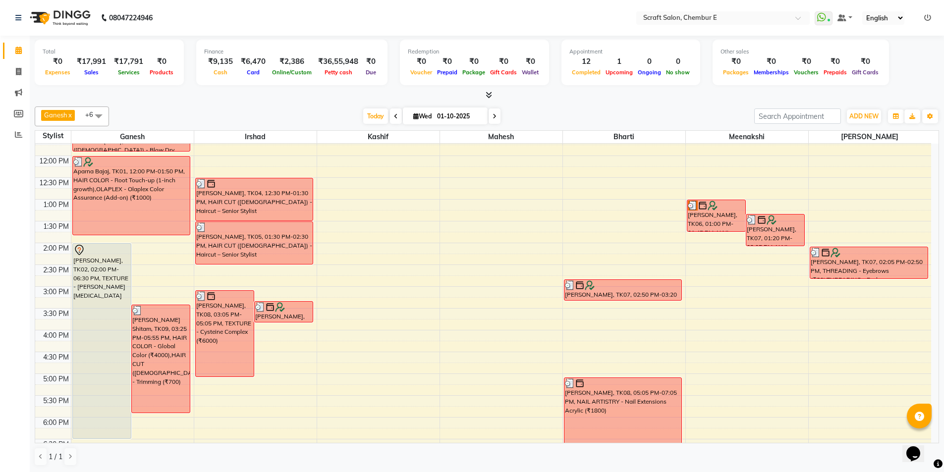
click at [104, 314] on div "[PERSON_NAME], TK02, 02:00 PM-06:30 PM, TEXTURE - [PERSON_NAME][MEDICAL_DATA]" at bounding box center [102, 341] width 58 height 195
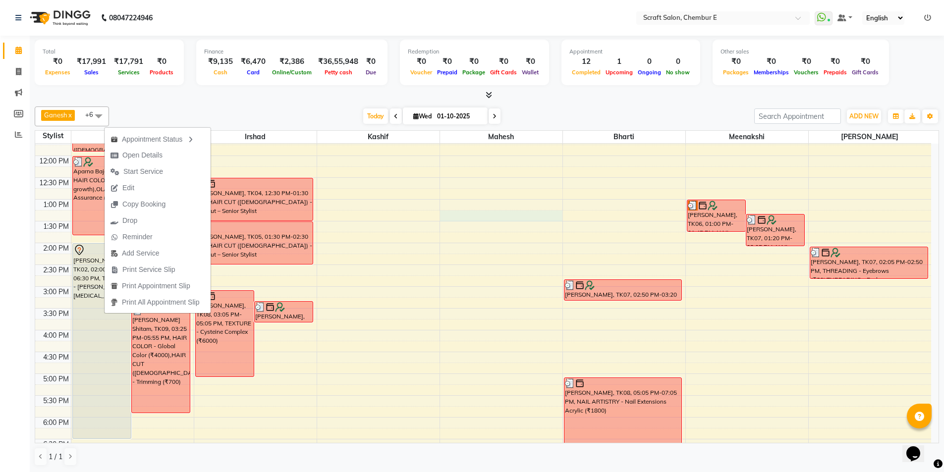
click at [518, 212] on div "9:00 AM 9:30 AM 10:00 AM 10:30 AM 11:00 AM 11:30 AM 12:00 PM 12:30 PM 1:00 PM 1…" at bounding box center [483, 308] width 896 height 567
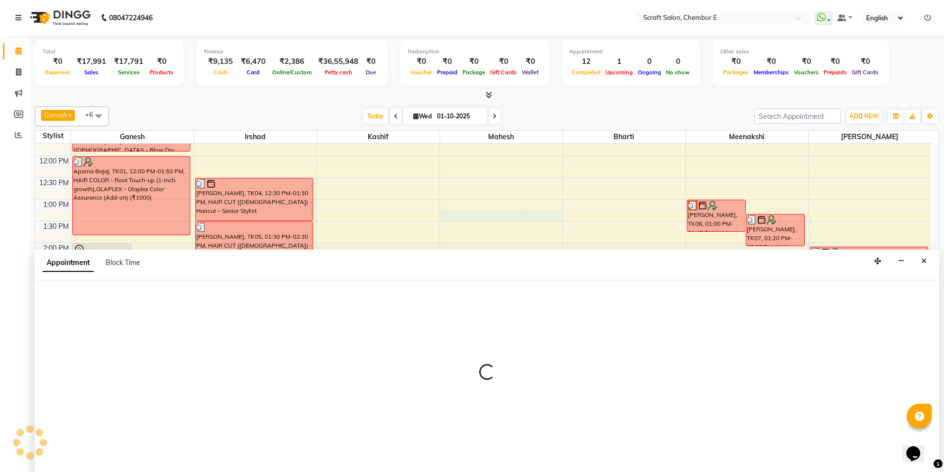
scroll to position [0, 0]
select select "50347"
select select "795"
select select "tentative"
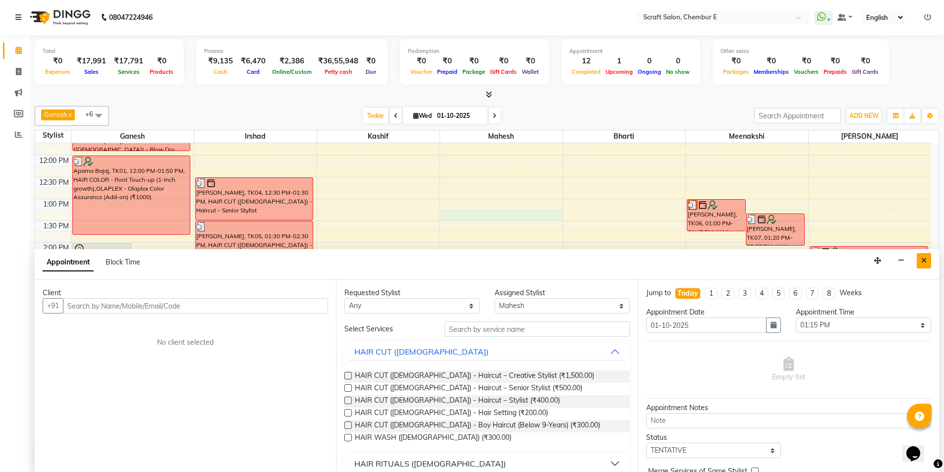
click at [926, 266] on button "Close" at bounding box center [924, 260] width 14 height 15
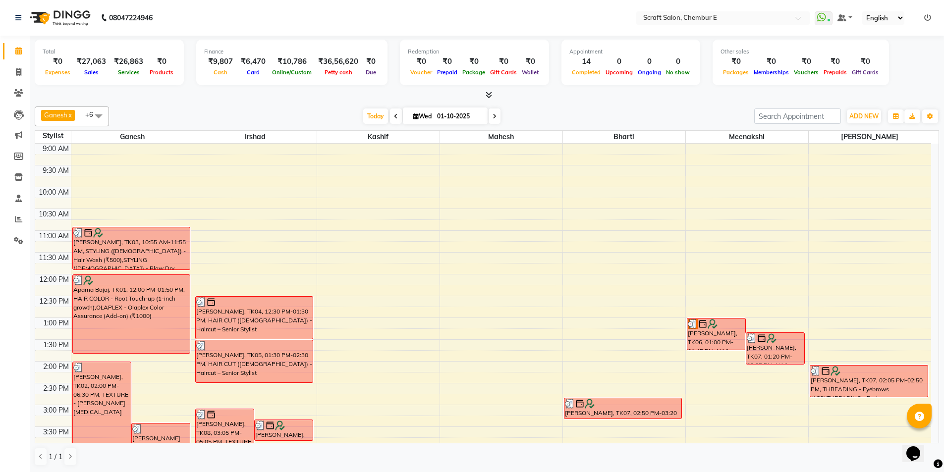
click at [495, 117] on icon at bounding box center [495, 117] width 4 height 6
type input "02-10-2025"
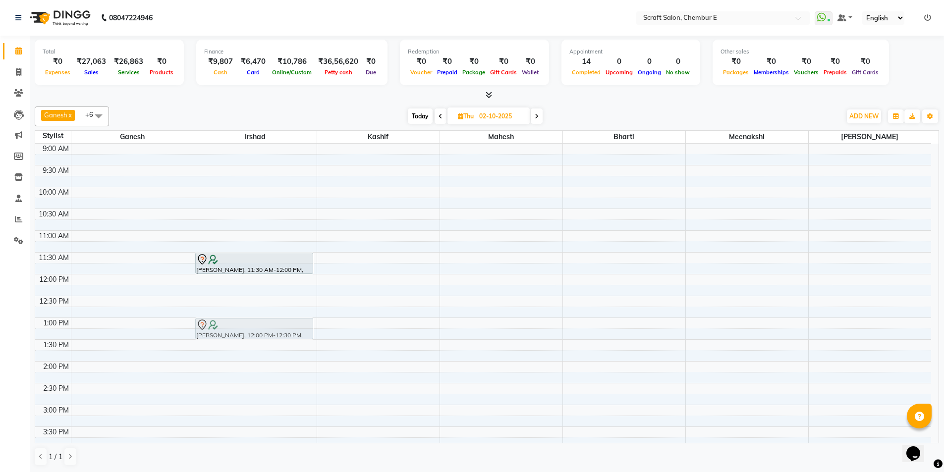
drag, startPoint x: 249, startPoint y: 283, endPoint x: 242, endPoint y: 327, distance: 44.7
click at [242, 327] on div "[PERSON_NAME], 11:30 AM-12:00 PM, STYLING ([DEMOGRAPHIC_DATA]) - Hair Wash [PER…" at bounding box center [255, 427] width 122 height 567
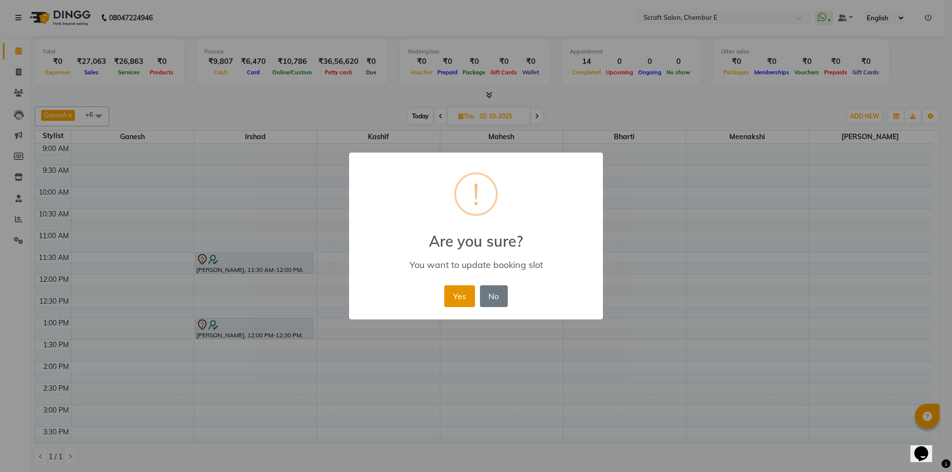
click at [455, 300] on button "Yes" at bounding box center [459, 297] width 30 height 22
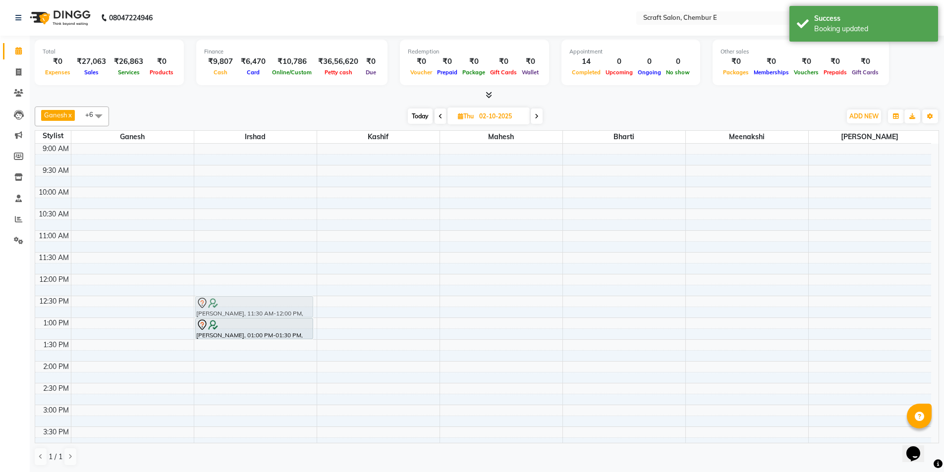
drag, startPoint x: 286, startPoint y: 255, endPoint x: 283, endPoint y: 301, distance: 46.2
click at [283, 301] on div "[PERSON_NAME], 11:30 AM-12:00 PM, STYLING ([DEMOGRAPHIC_DATA]) - Hair Wash [PER…" at bounding box center [255, 427] width 122 height 567
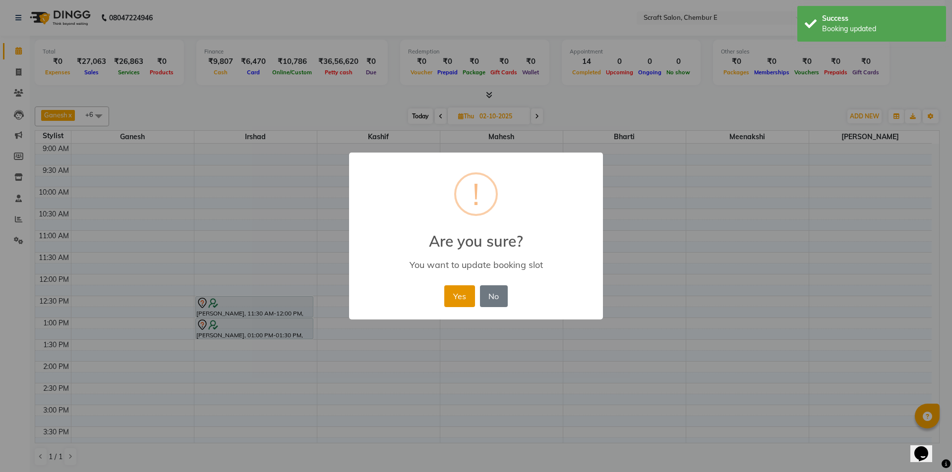
click at [452, 301] on button "Yes" at bounding box center [459, 297] width 30 height 22
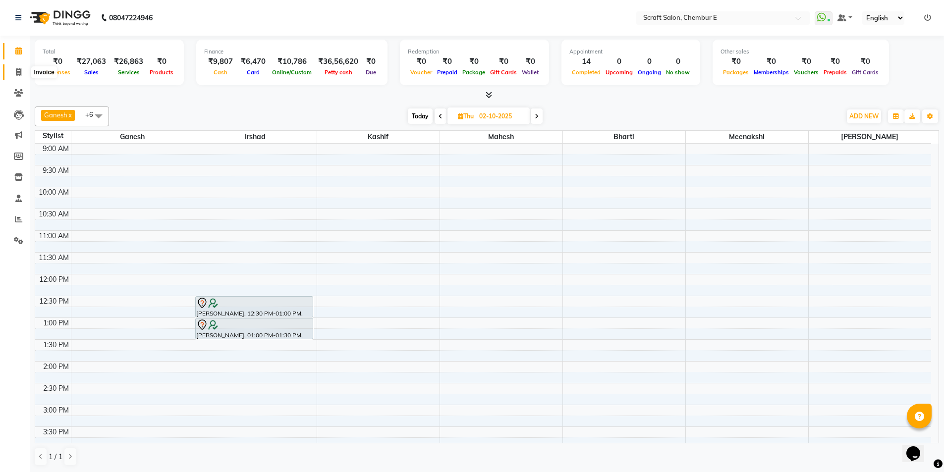
click at [16, 71] on icon at bounding box center [18, 71] width 5 height 7
select select "3922"
select select "service"
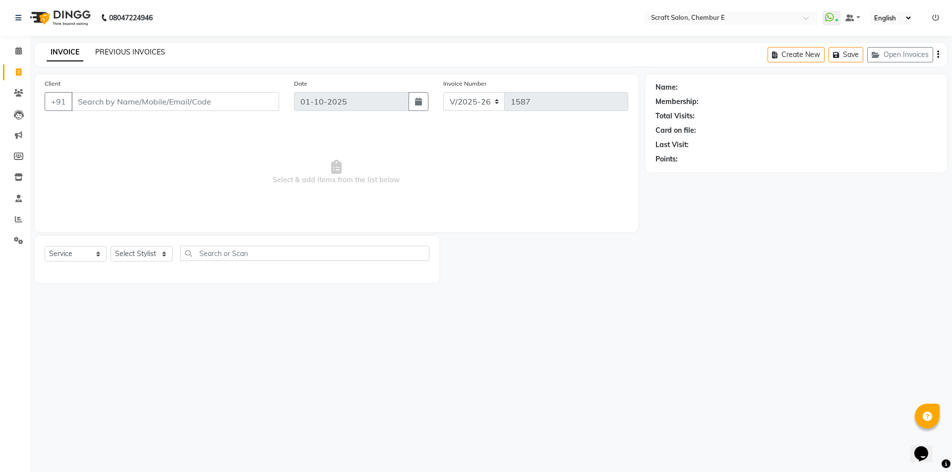
click at [117, 55] on link "PREVIOUS INVOICES" at bounding box center [130, 52] width 70 height 9
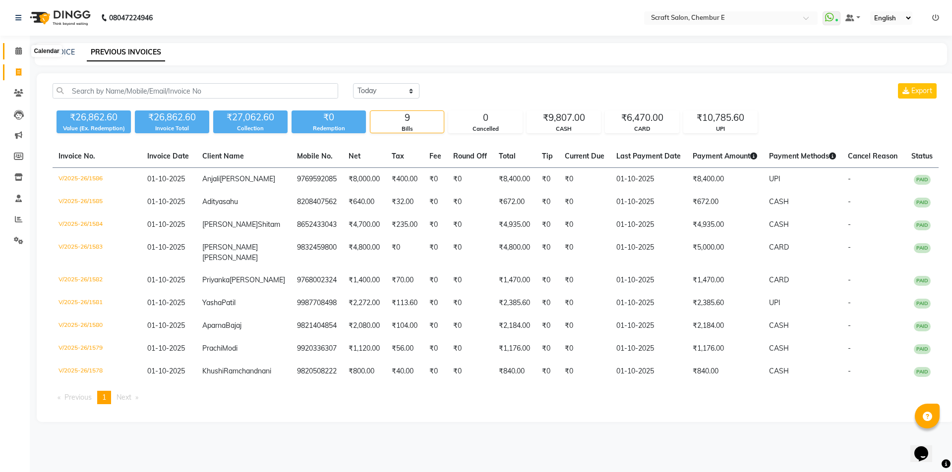
click at [18, 54] on icon at bounding box center [18, 50] width 6 height 7
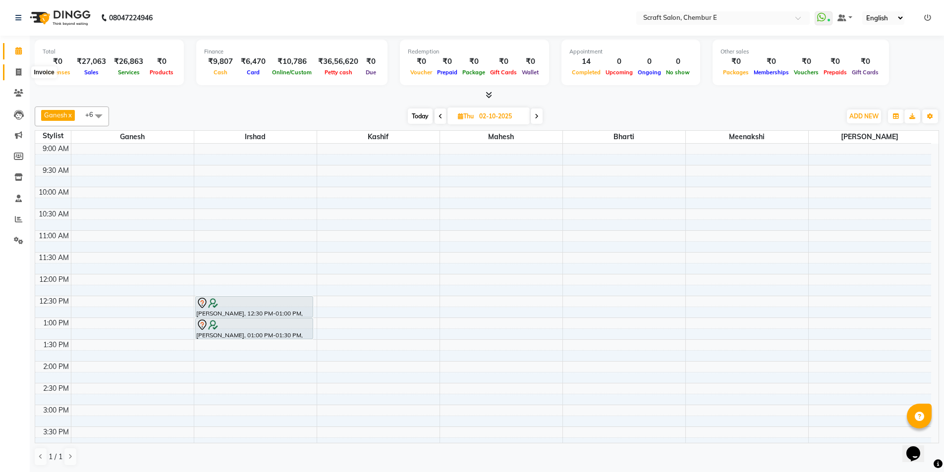
click at [17, 76] on span at bounding box center [18, 72] width 17 height 11
select select "3922"
select select "service"
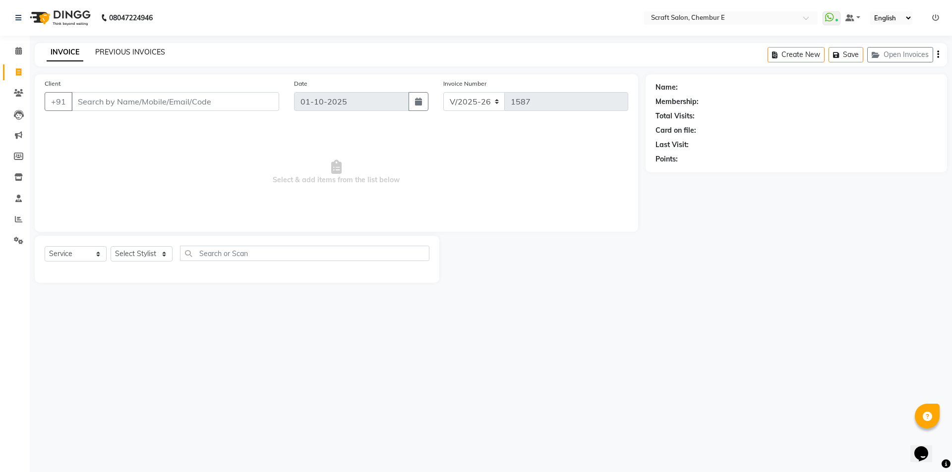
click at [129, 54] on link "PREVIOUS INVOICES" at bounding box center [130, 52] width 70 height 9
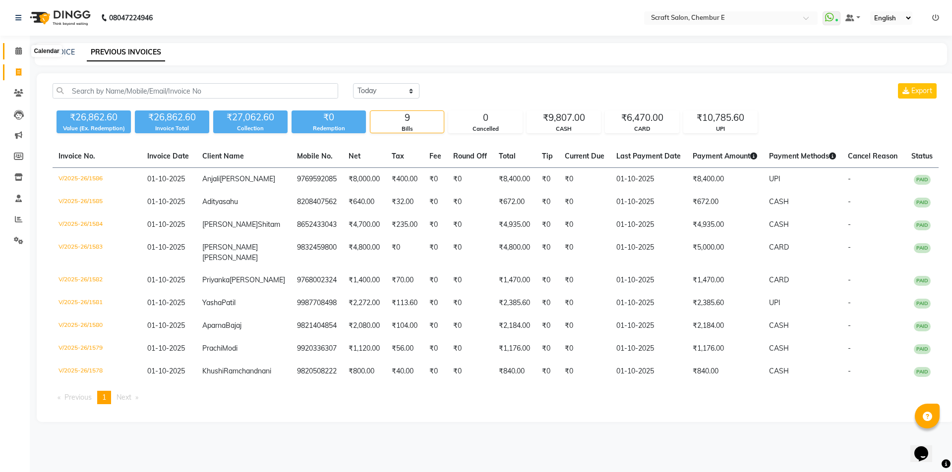
click at [21, 56] on span at bounding box center [18, 51] width 17 height 11
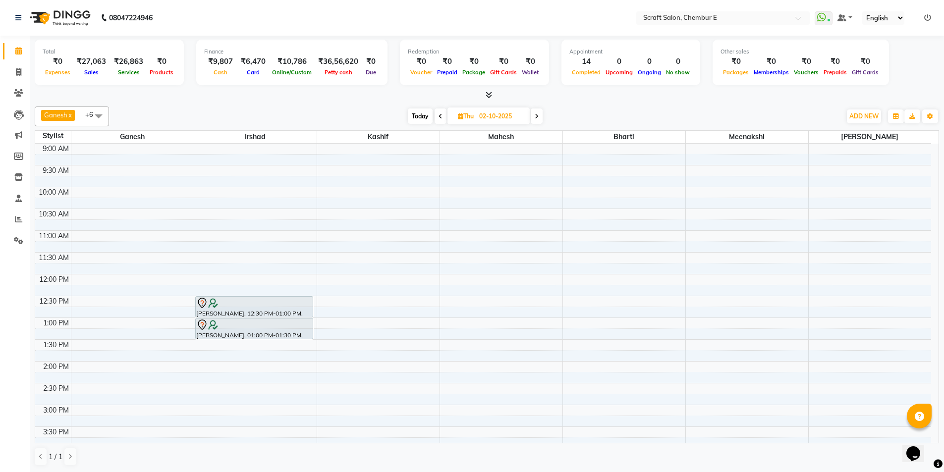
click at [415, 113] on span "Today" at bounding box center [420, 116] width 25 height 15
type input "01-10-2025"
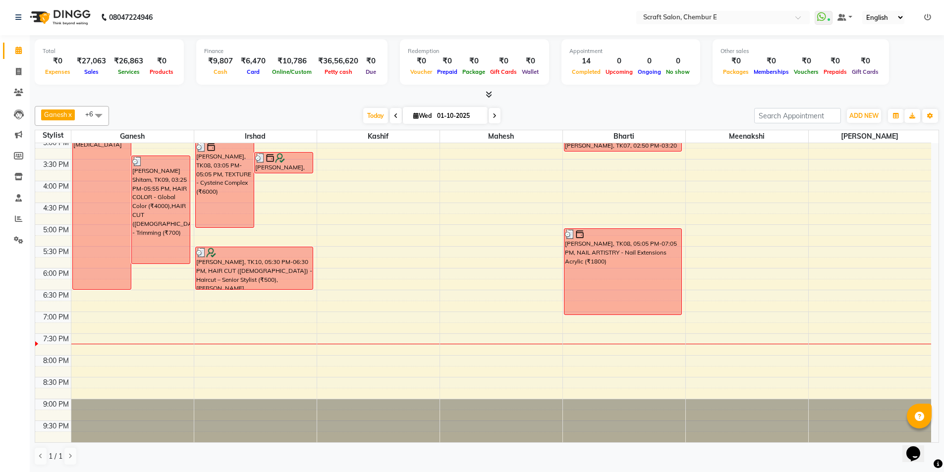
scroll to position [267, 0]
